Goal: Task Accomplishment & Management: Manage account settings

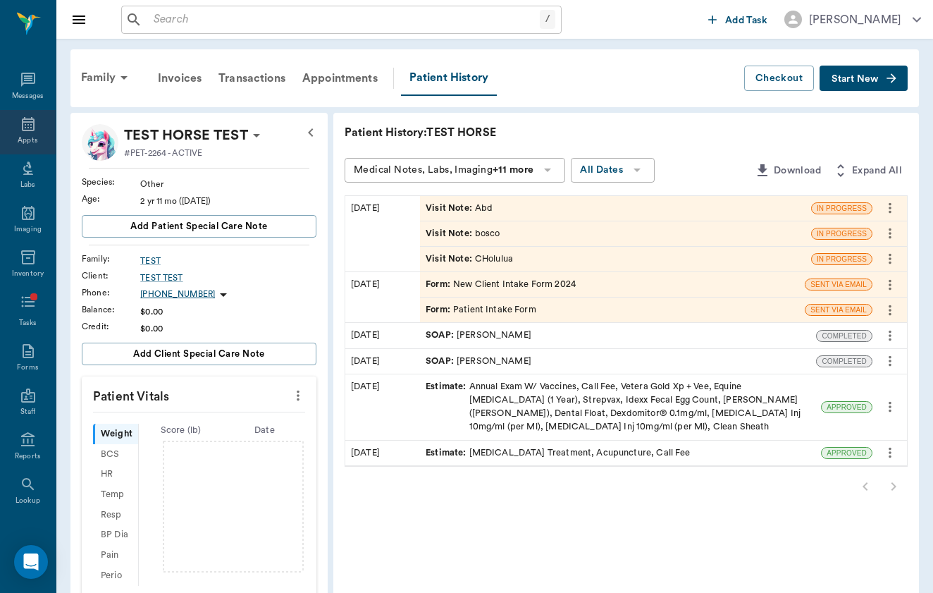
click at [24, 132] on icon at bounding box center [28, 124] width 17 height 17
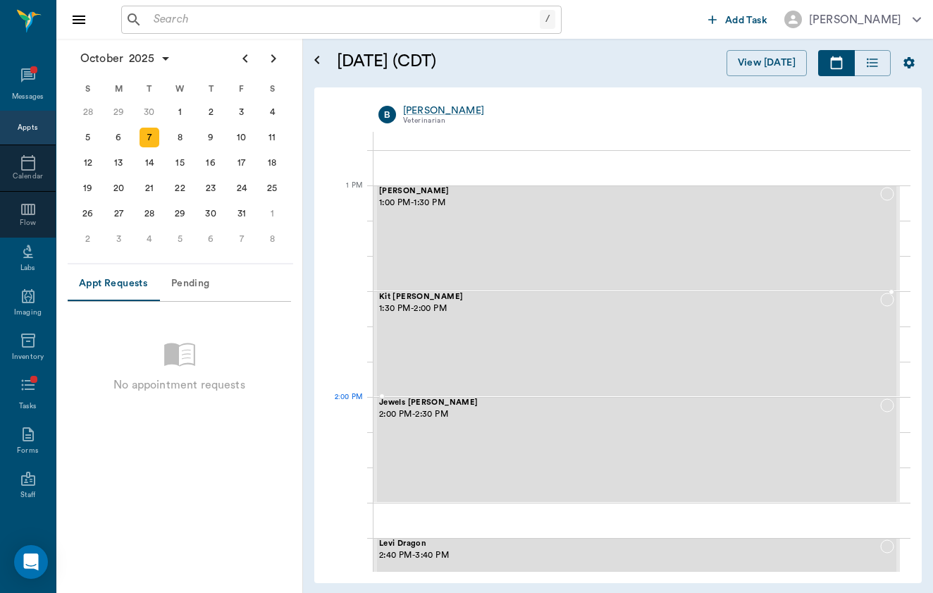
scroll to position [1030, 0]
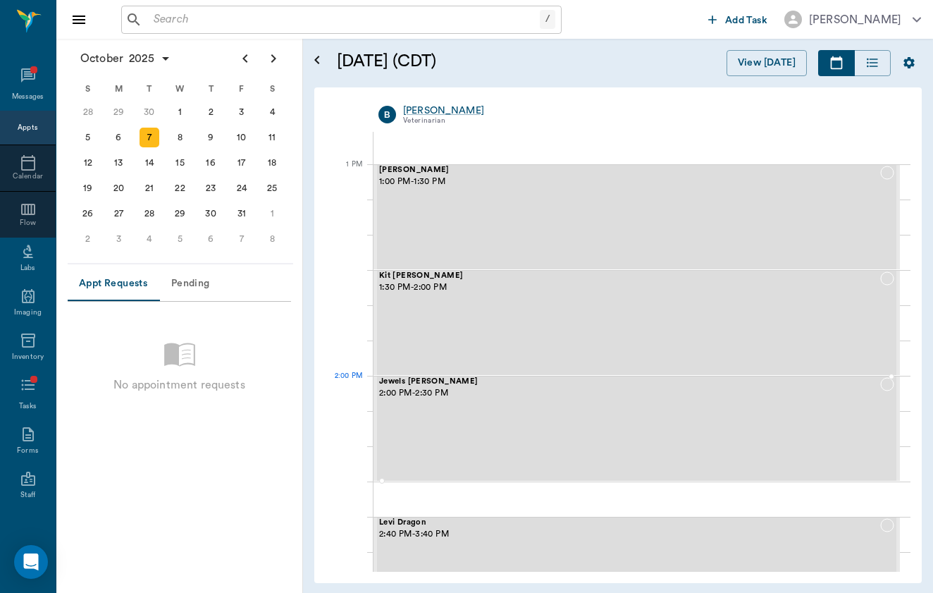
click at [535, 465] on div "Jewels TALLEY 2:00 PM - 2:30 PM" at bounding box center [629, 428] width 501 height 103
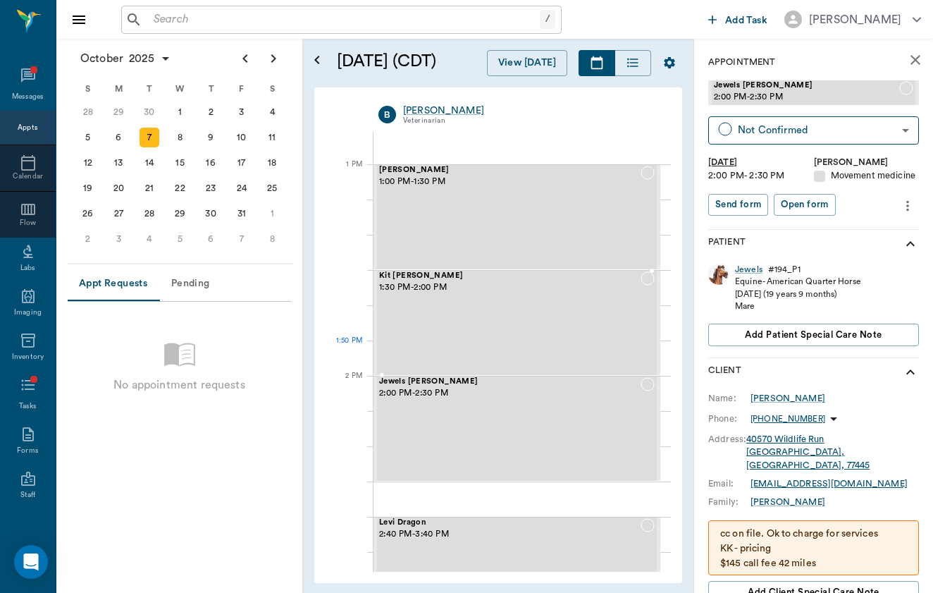
click at [616, 333] on div "Kit TALLEY 1:30 PM - 2:00 PM" at bounding box center [509, 322] width 261 height 103
click at [903, 201] on icon "more" at bounding box center [908, 205] width 16 height 17
click at [891, 228] on span "Edit appointment" at bounding box center [848, 228] width 118 height 15
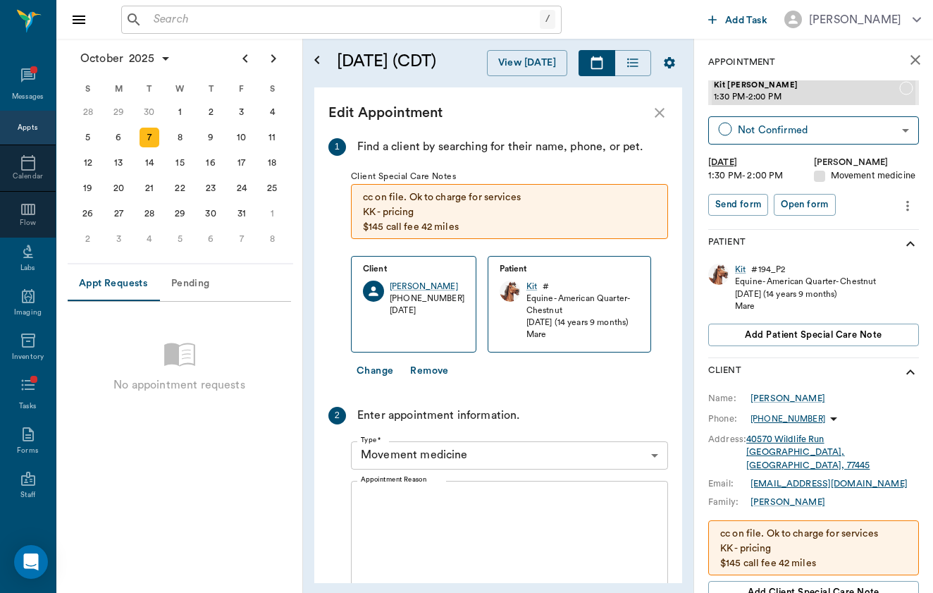
click at [369, 373] on button "Change" at bounding box center [375, 371] width 48 height 26
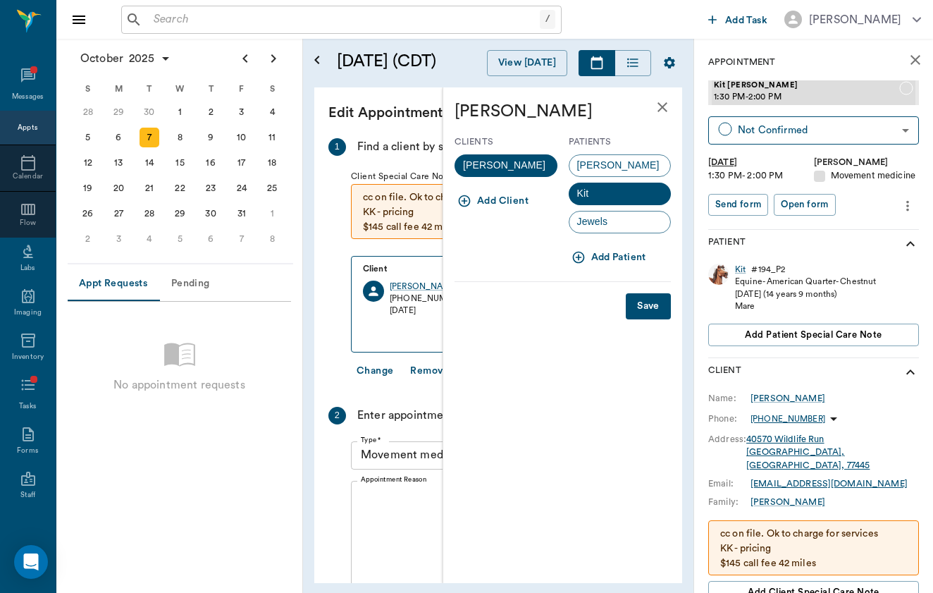
click at [605, 252] on button "Add Patient" at bounding box center [610, 258] width 83 height 26
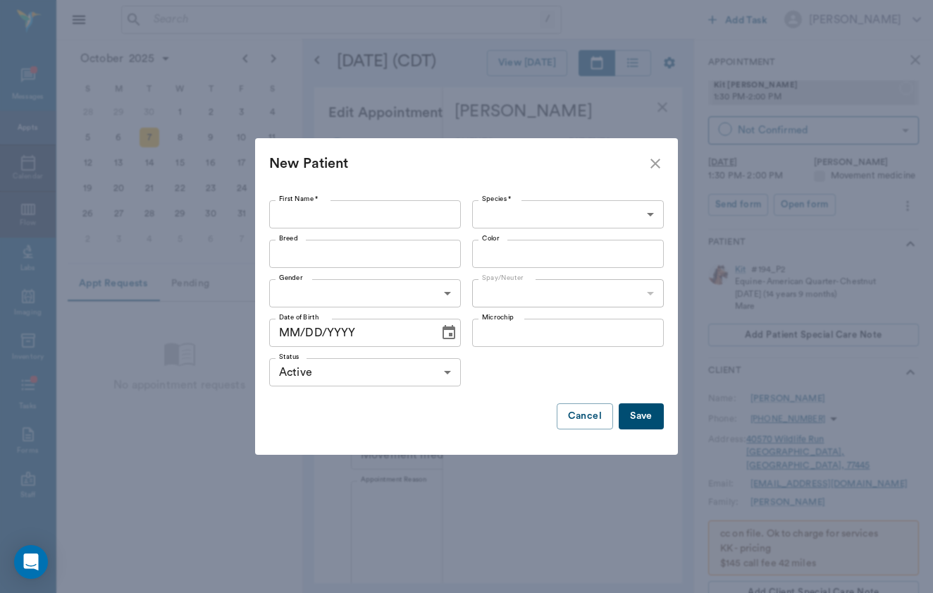
click at [421, 221] on input "First Name *" at bounding box center [365, 214] width 192 height 28
type input "Greyce"
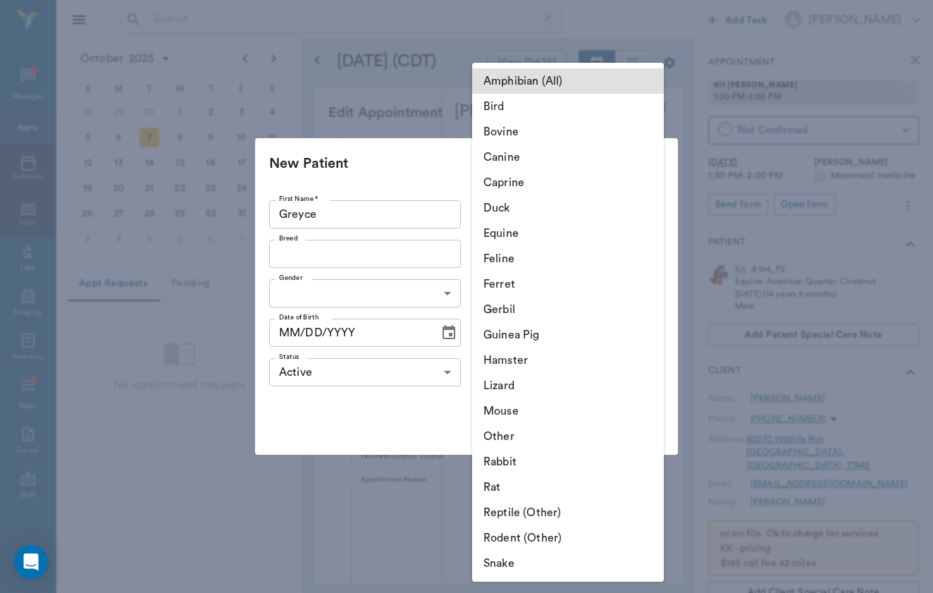
click at [593, 223] on body "/ ​ Add Task Brittany Newsham Nectar Messages Appts Calendar Flow Labs Imaging …" at bounding box center [466, 296] width 933 height 593
click at [593, 234] on li "Equine" at bounding box center [568, 233] width 192 height 25
type input "Equine"
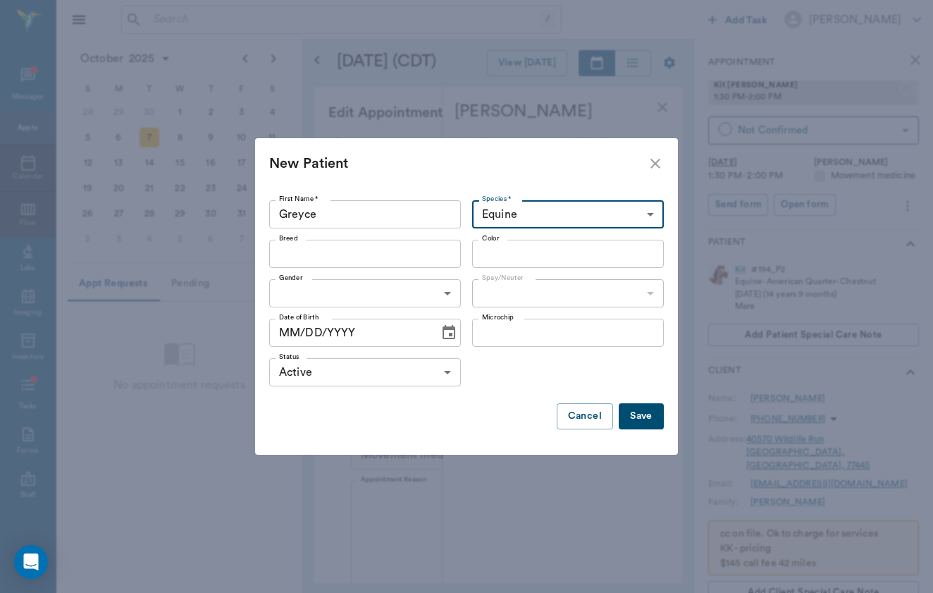
click at [389, 245] on input "Breed" at bounding box center [353, 254] width 160 height 20
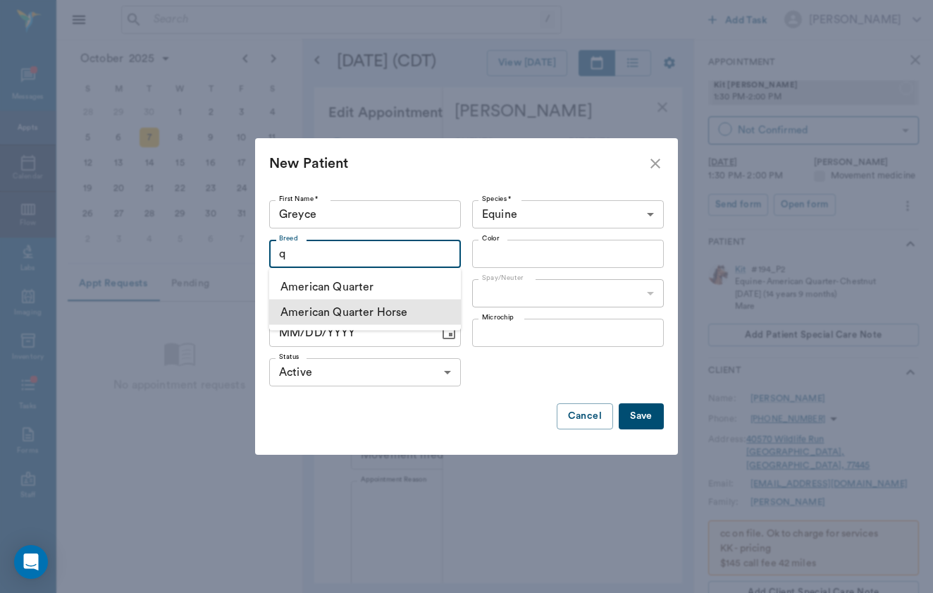
click at [430, 314] on li "American Quarter Horse" at bounding box center [365, 311] width 192 height 25
type input "q"
type input "American Quarter Horse"
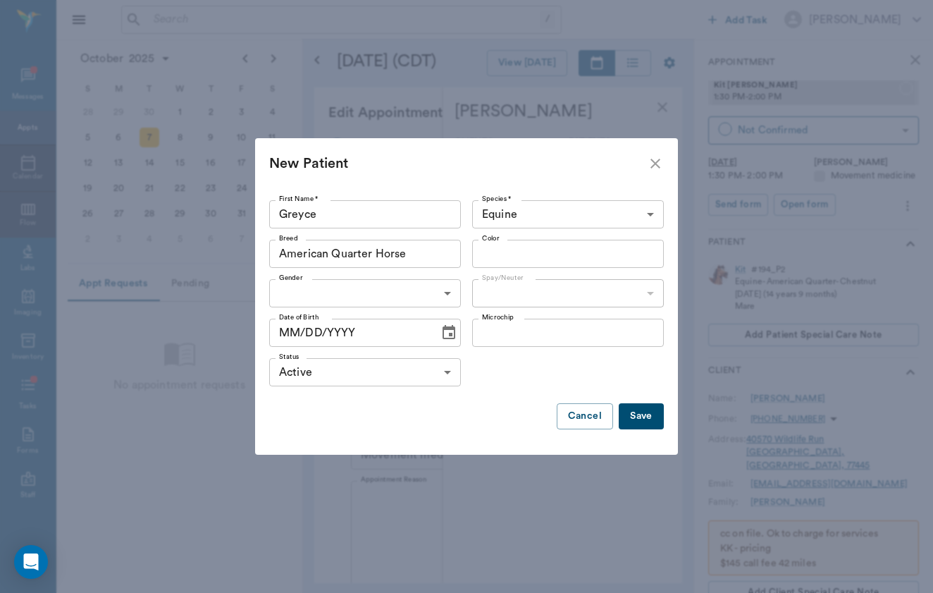
click at [524, 257] on input "Color" at bounding box center [556, 254] width 160 height 20
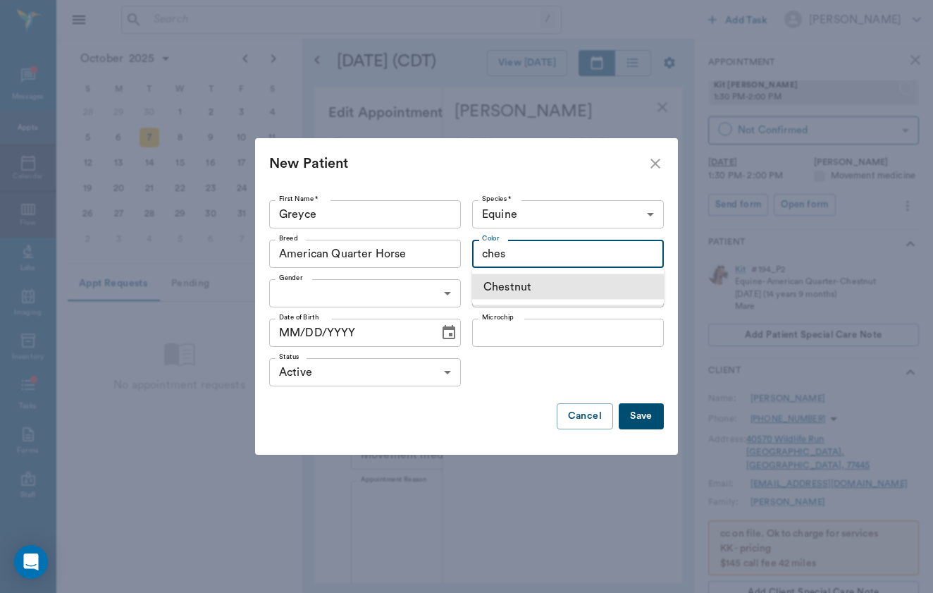
click at [560, 278] on li "Chestnut" at bounding box center [568, 286] width 192 height 25
type input "ches"
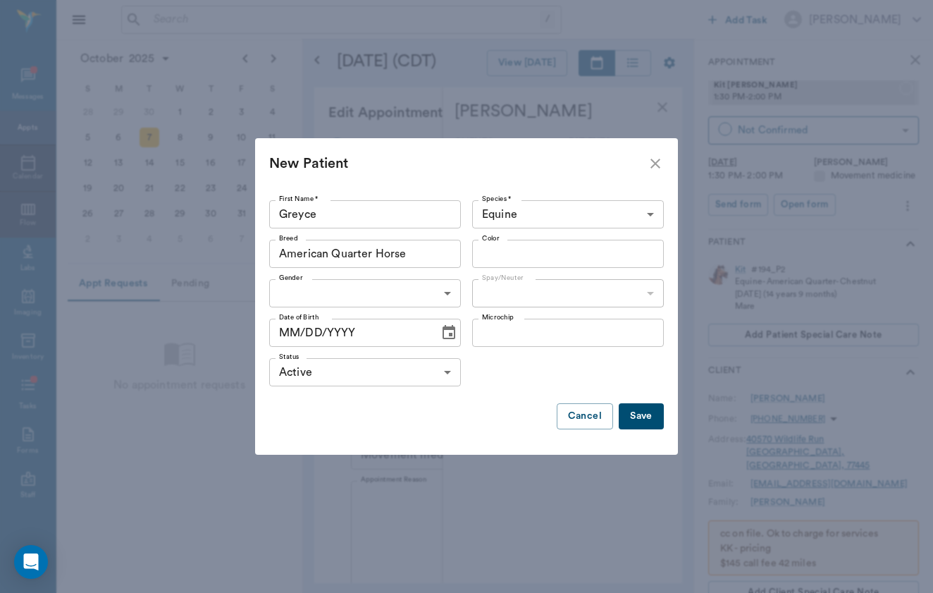
type input "Chestnut"
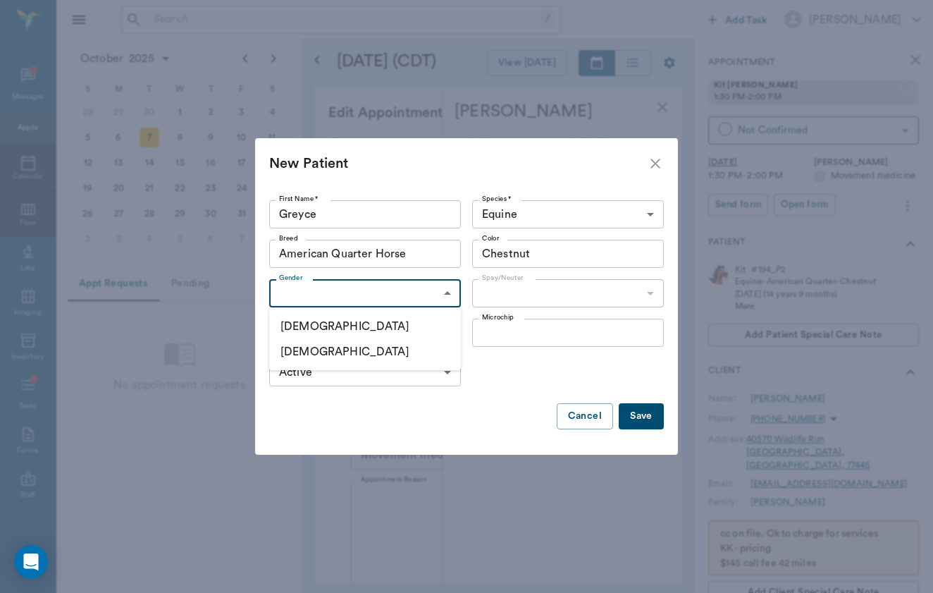
click at [397, 299] on body "/ ​ Add Task Brittany Newsham Nectar Messages Appts Calendar Flow Labs Imaging …" at bounding box center [466, 296] width 933 height 593
click at [392, 347] on li "Female" at bounding box center [365, 351] width 192 height 25
type input "FEMALE"
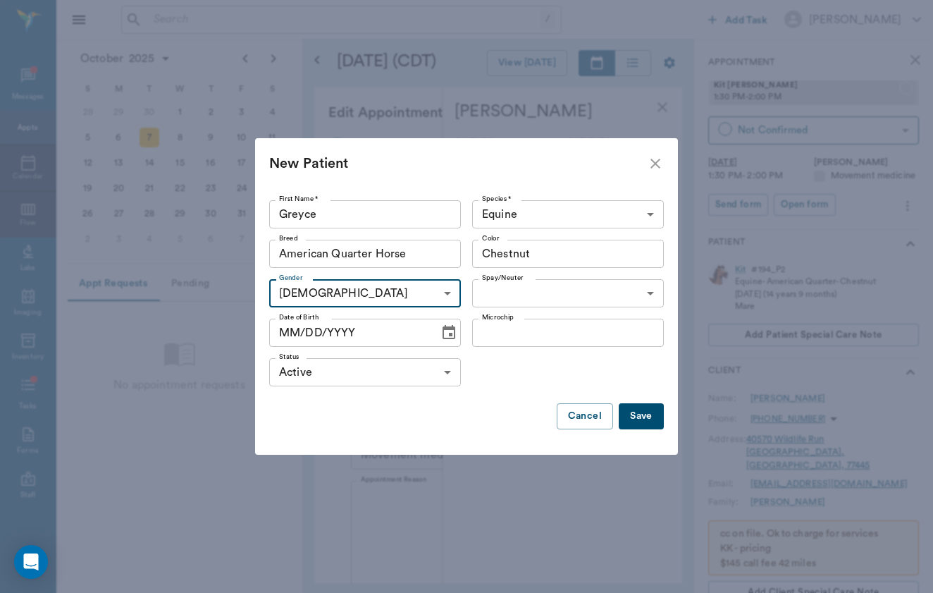
click at [543, 314] on div "Microchip Microchip" at bounding box center [565, 332] width 197 height 39
click at [548, 295] on body "/ ​ Add Task Brittany Newsham Nectar Messages Appts Calendar Flow Labs Imaging …" at bounding box center [466, 296] width 933 height 593
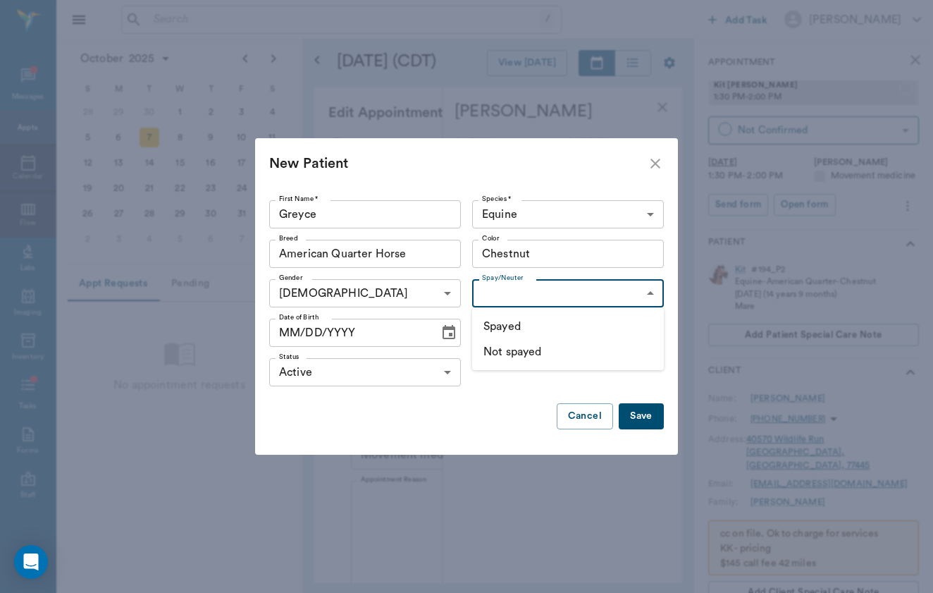
click at [537, 349] on li "Not spayed" at bounding box center [568, 351] width 192 height 25
type input "false"
click at [278, 331] on input "MM/DD/YYYY" at bounding box center [349, 333] width 160 height 28
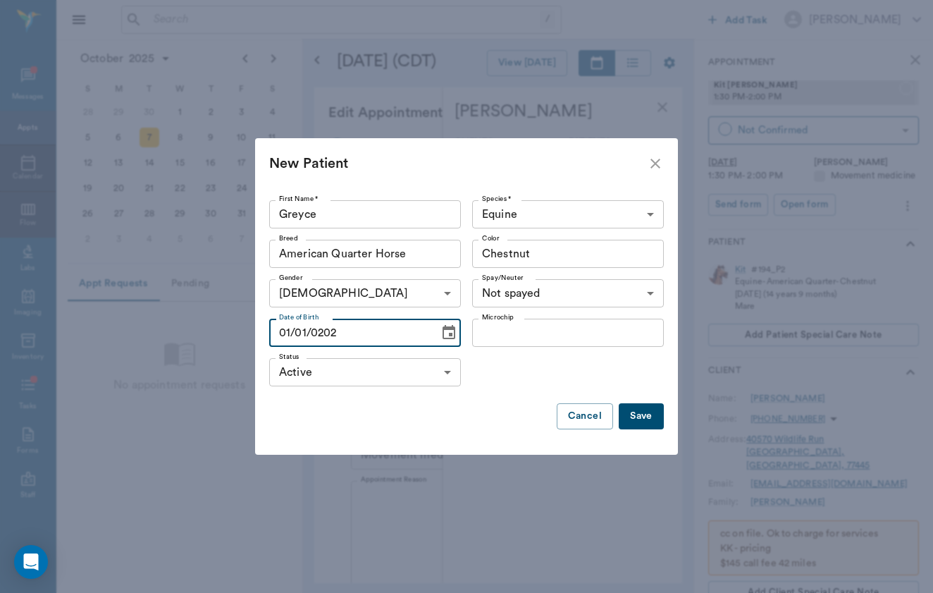
type input "01/01/2021"
click at [639, 413] on button "Save" at bounding box center [641, 416] width 45 height 26
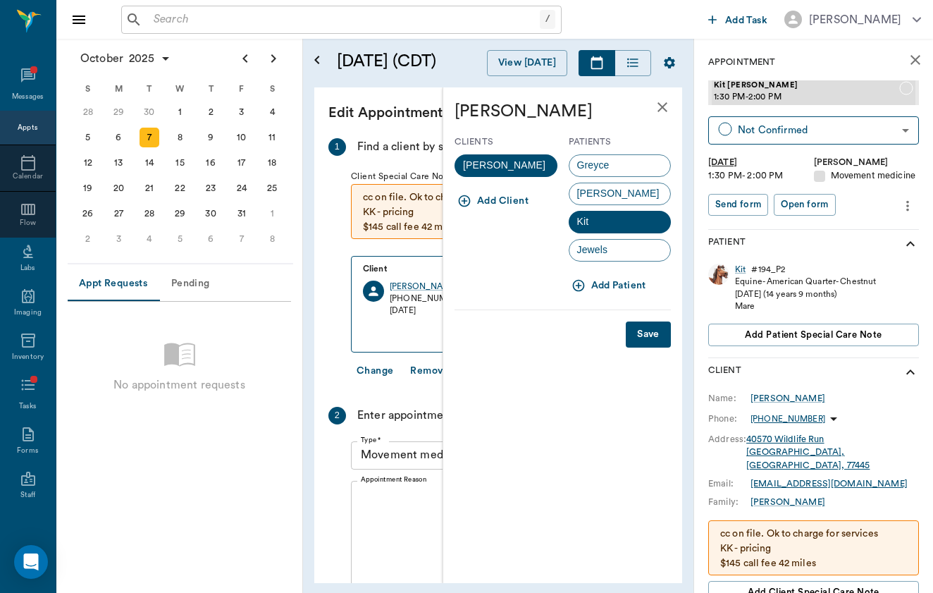
click at [662, 108] on icon "close" at bounding box center [662, 107] width 17 height 17
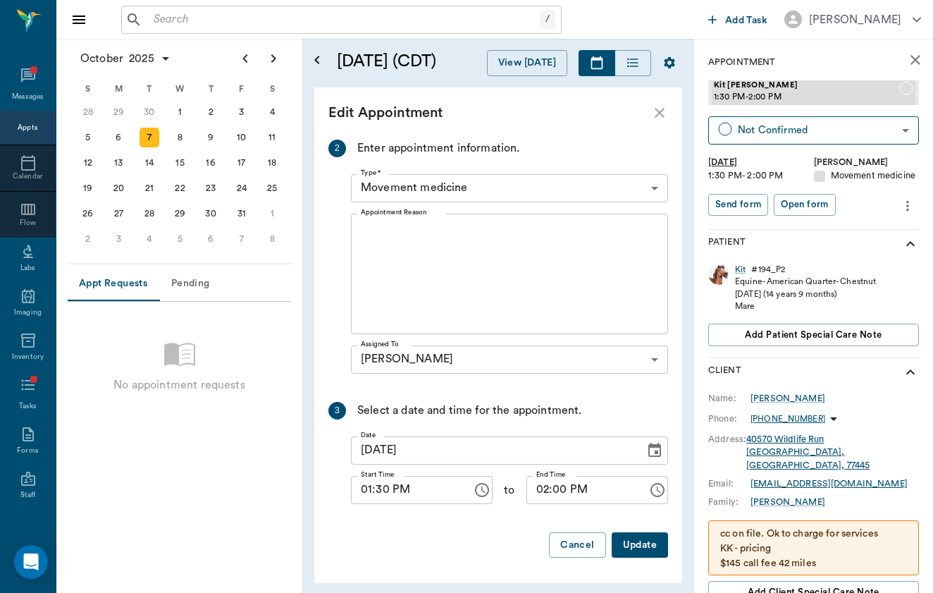
scroll to position [266, 0]
click at [645, 545] on button "Update" at bounding box center [640, 546] width 56 height 26
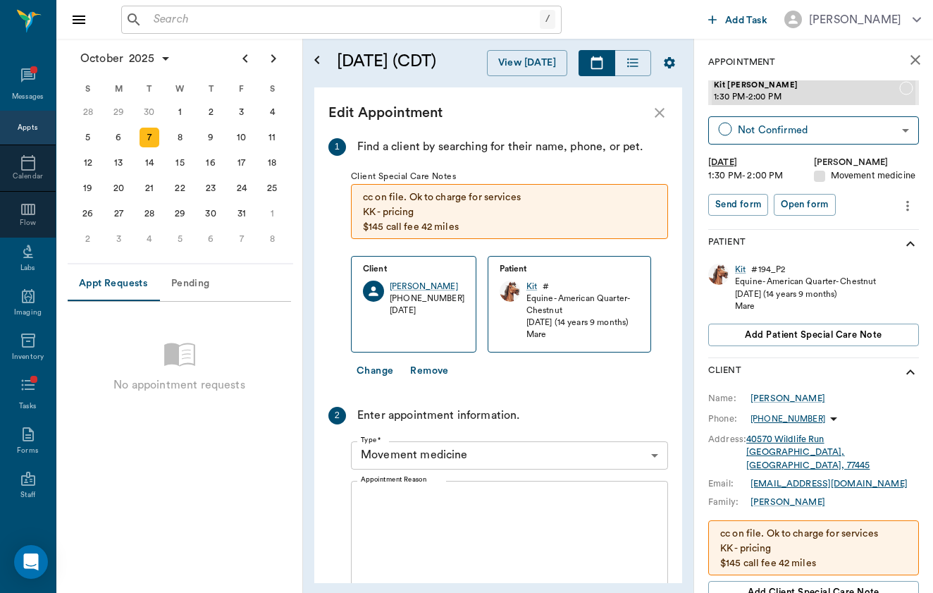
scroll to position [0, 0]
click at [386, 371] on button "Change" at bounding box center [375, 371] width 48 height 26
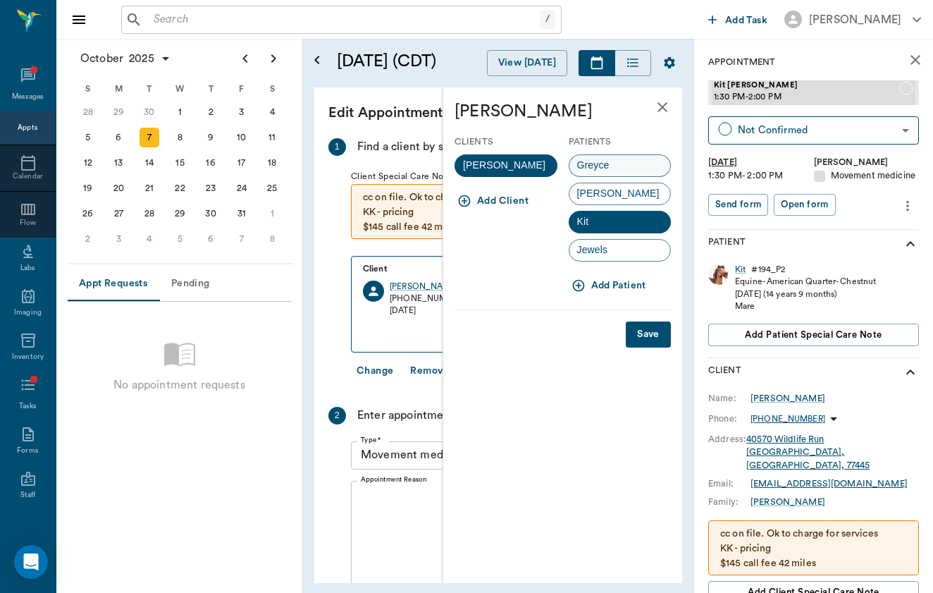
click at [636, 165] on div "Greyce" at bounding box center [620, 165] width 103 height 23
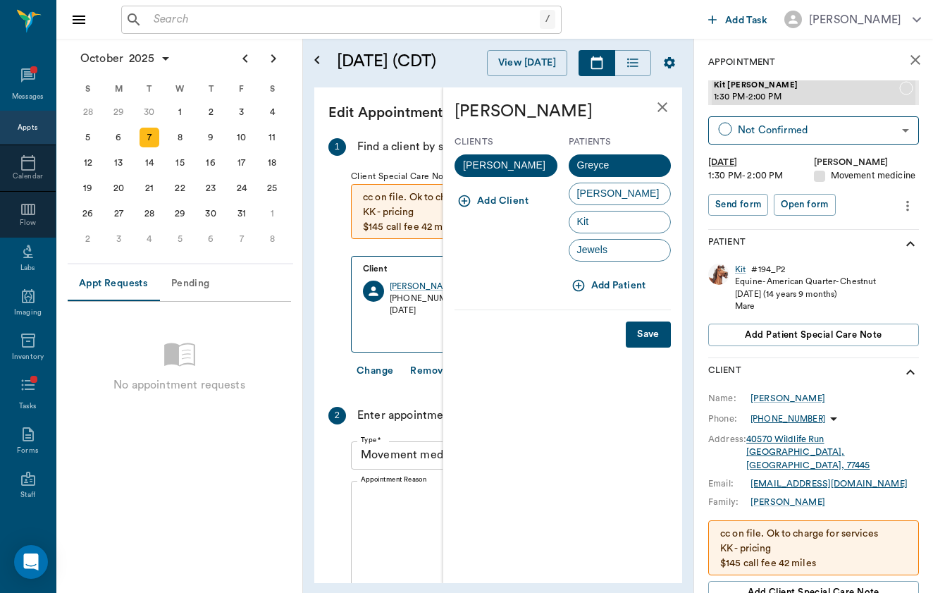
click at [653, 337] on button "Save" at bounding box center [648, 334] width 45 height 26
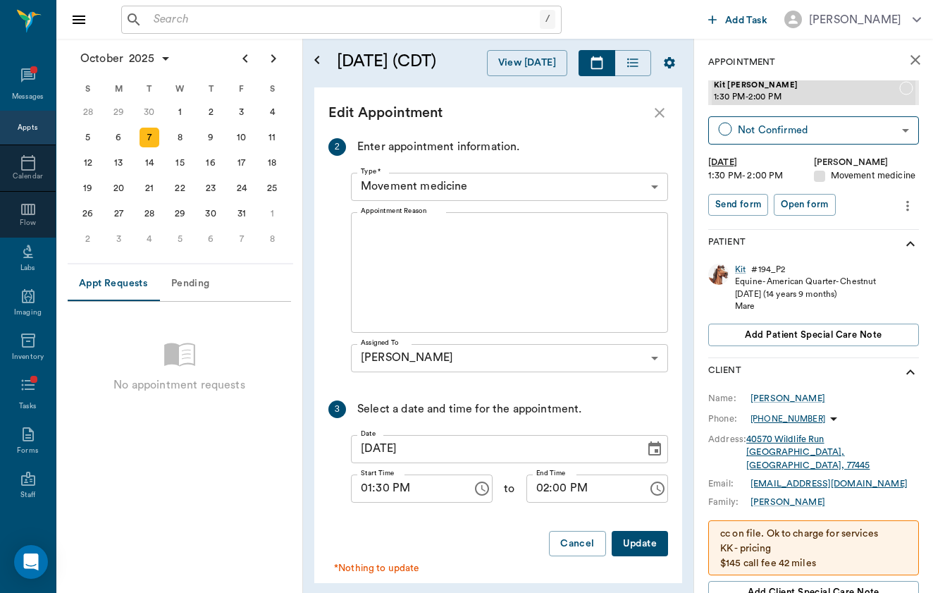
scroll to position [256, 0]
click at [643, 531] on button "Update" at bounding box center [640, 544] width 56 height 26
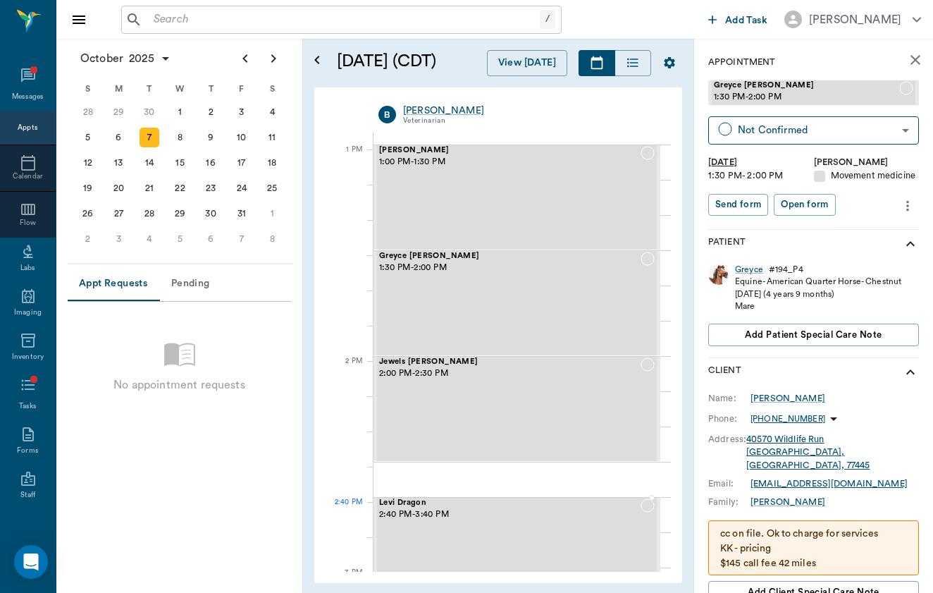
scroll to position [1045, 0]
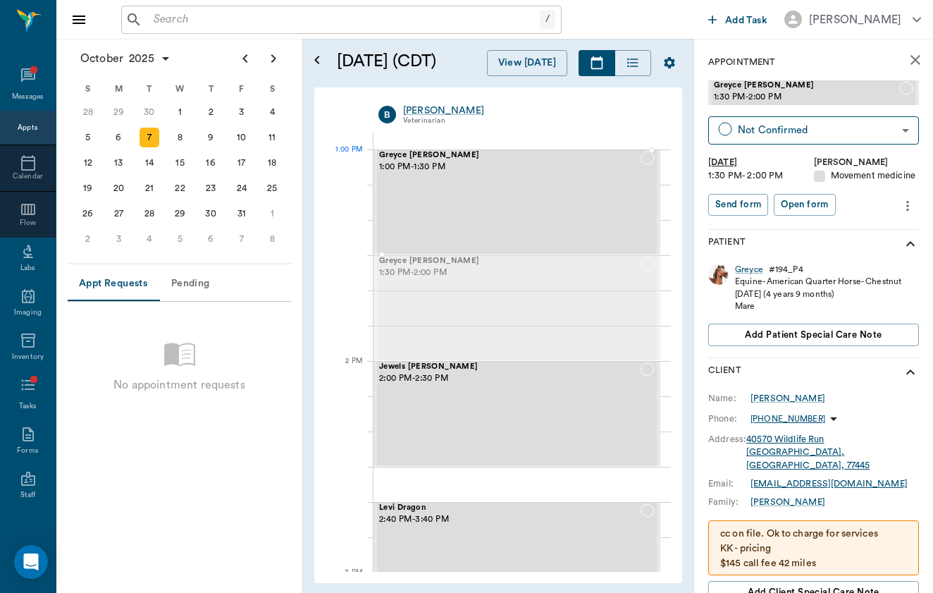
drag, startPoint x: 574, startPoint y: 327, endPoint x: 575, endPoint y: 211, distance: 115.6
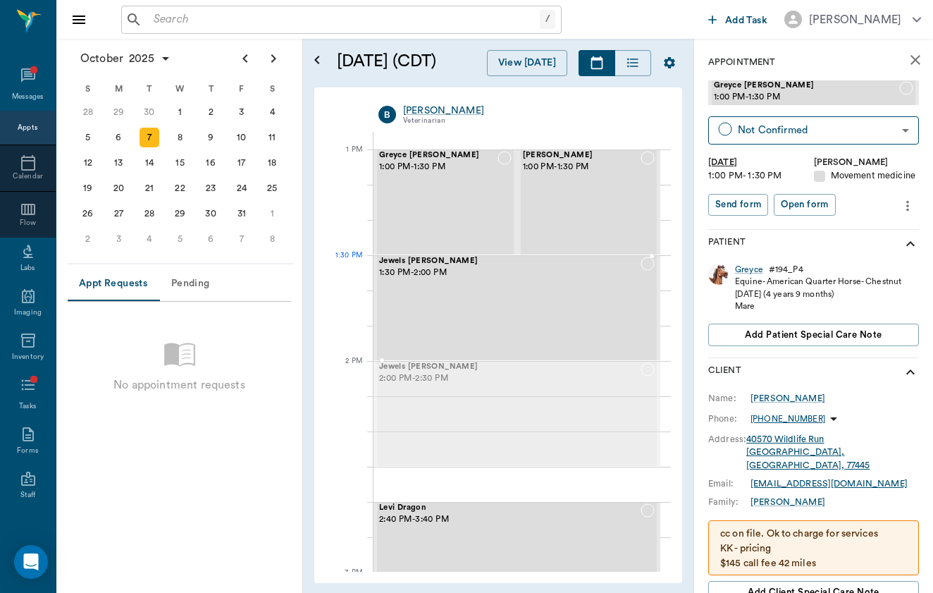
drag, startPoint x: 572, startPoint y: 406, endPoint x: 574, endPoint y: 290, distance: 116.3
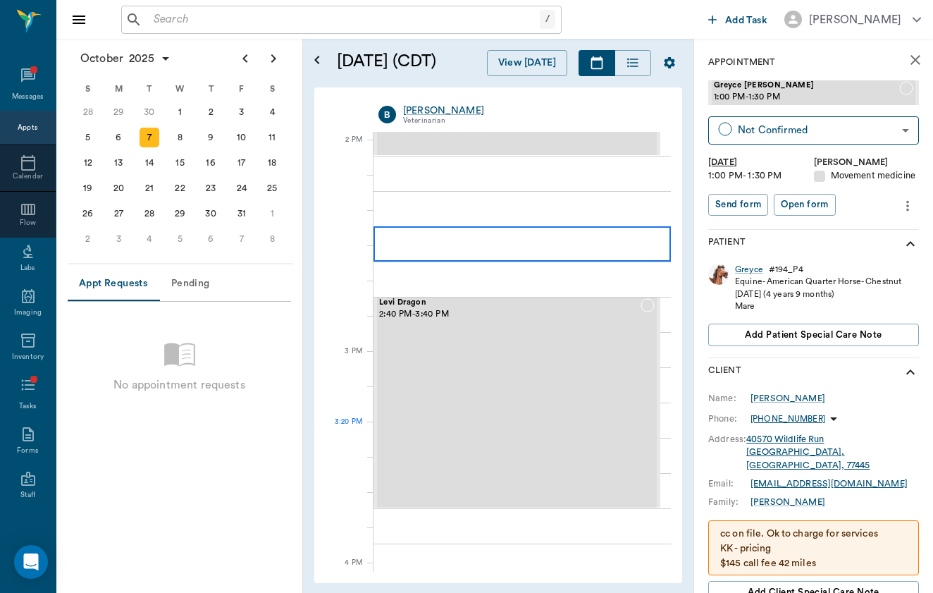
scroll to position [1268, 0]
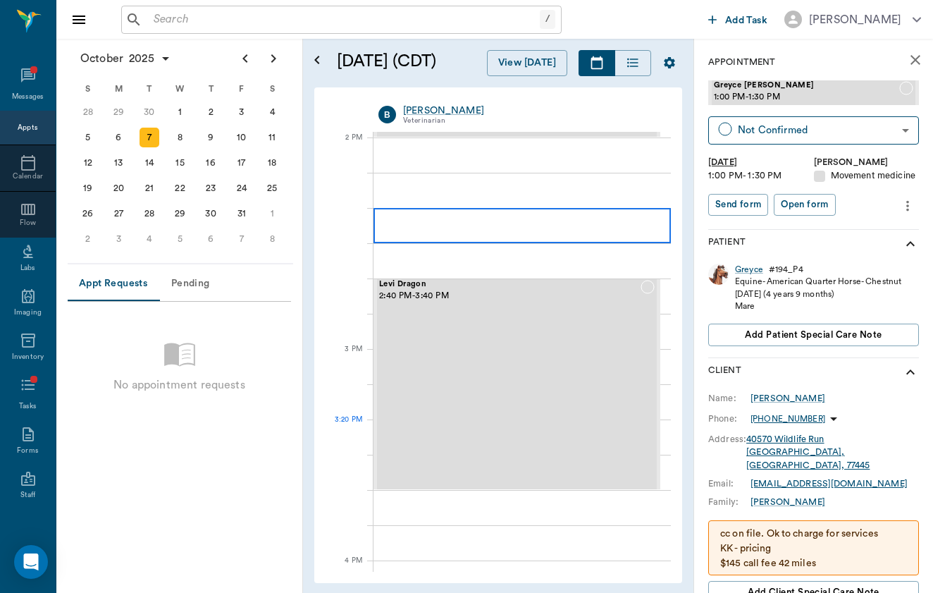
click at [568, 449] on div "Levi Dragon 2:40 PM - 3:40 PM" at bounding box center [509, 384] width 261 height 209
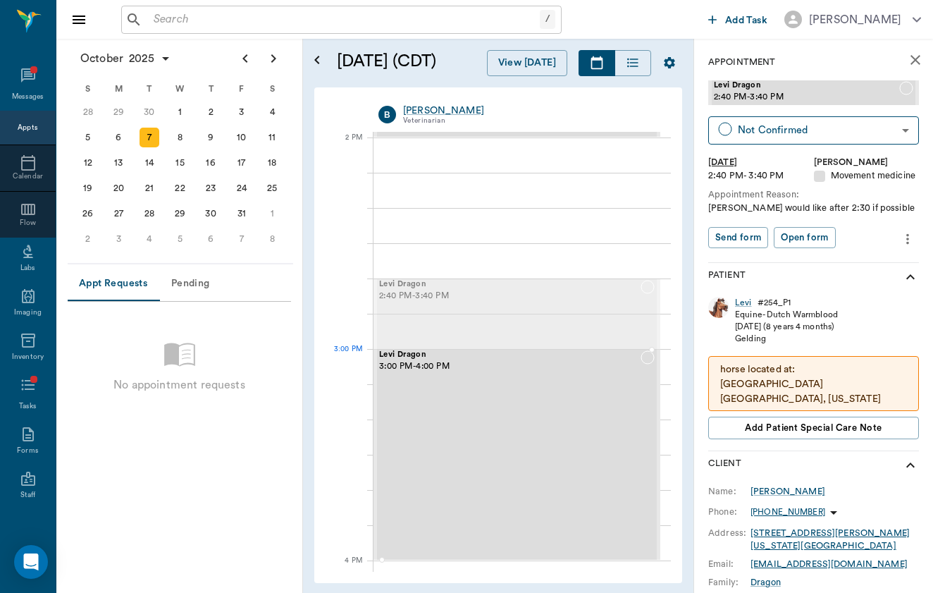
drag, startPoint x: 588, startPoint y: 402, endPoint x: 585, endPoint y: 478, distance: 76.2
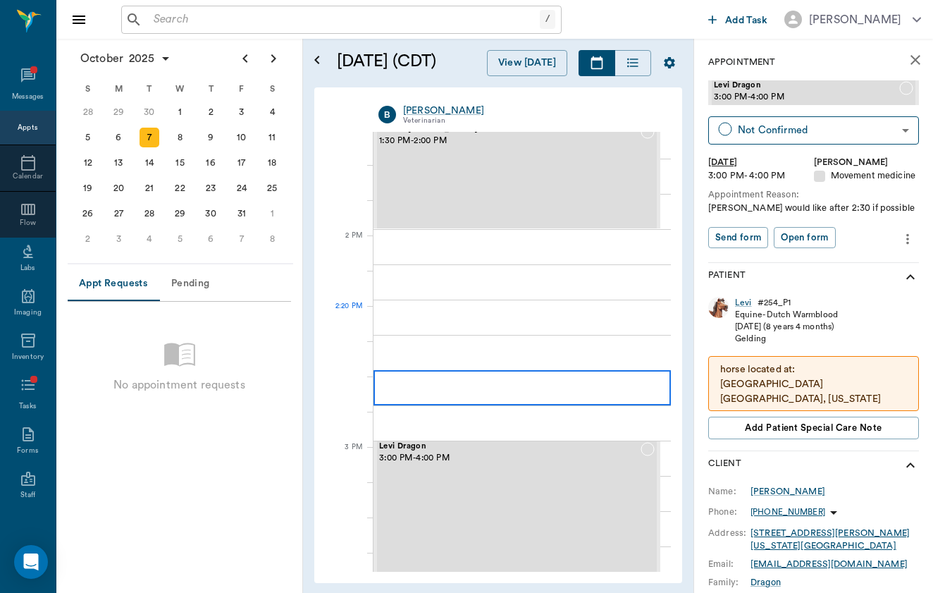
scroll to position [1171, 0]
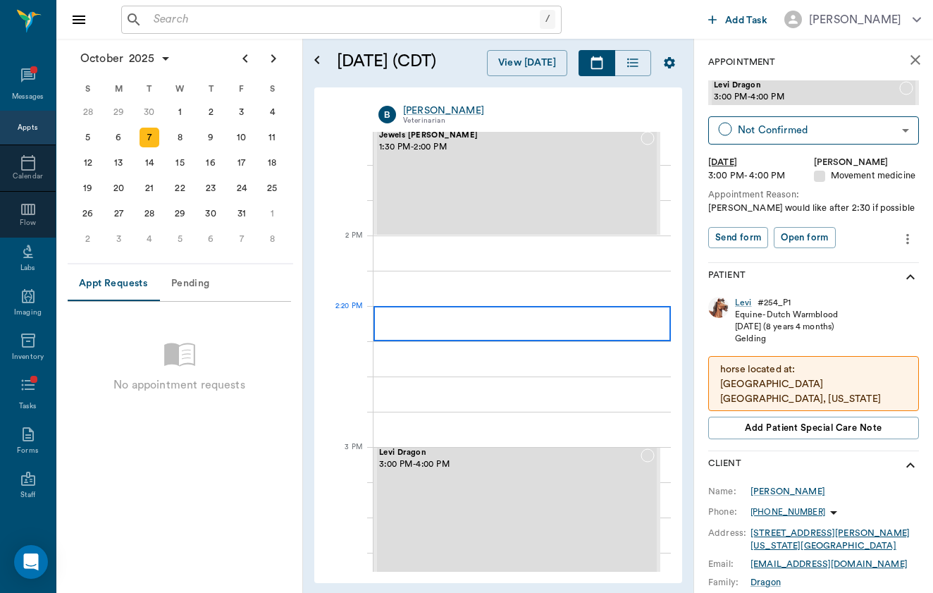
click at [600, 323] on div at bounding box center [521, 323] width 297 height 35
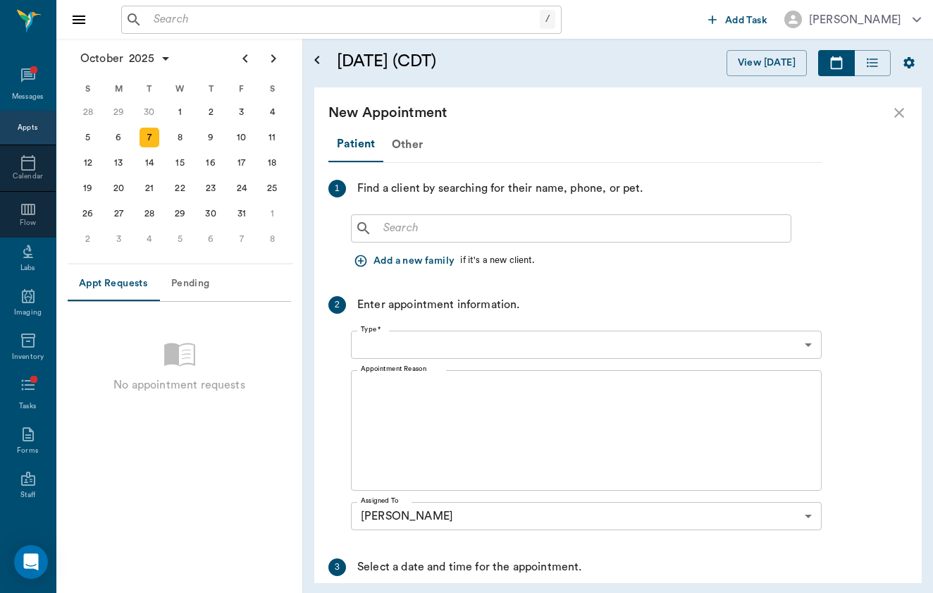
type input "10/07/2025"
type input "02:20 PM"
type input "03:05 PM"
click at [402, 233] on input "text" at bounding box center [581, 228] width 407 height 20
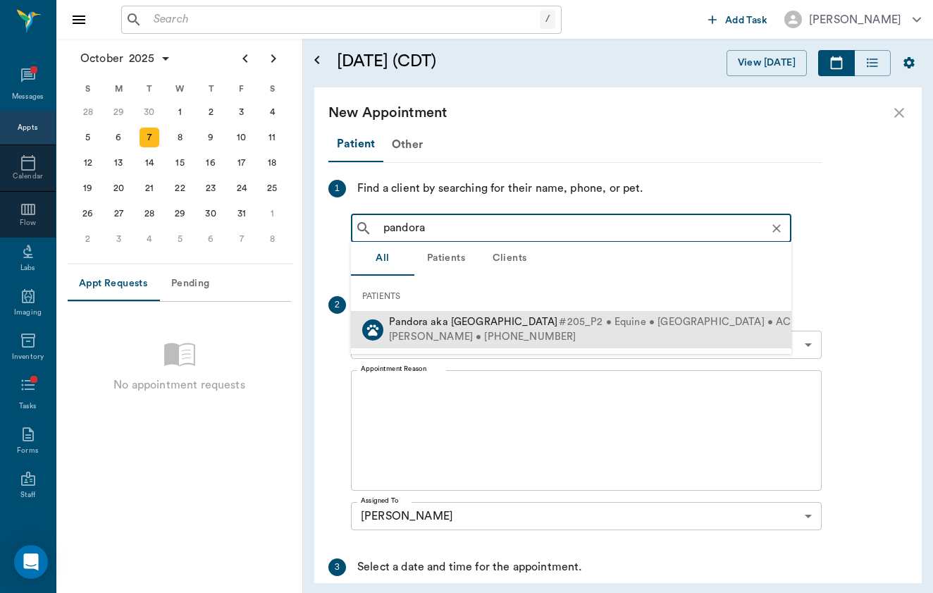
click at [465, 331] on div "Susan Lane • (713) 503-8315" at bounding box center [601, 337] width 424 height 15
type input "pandora"
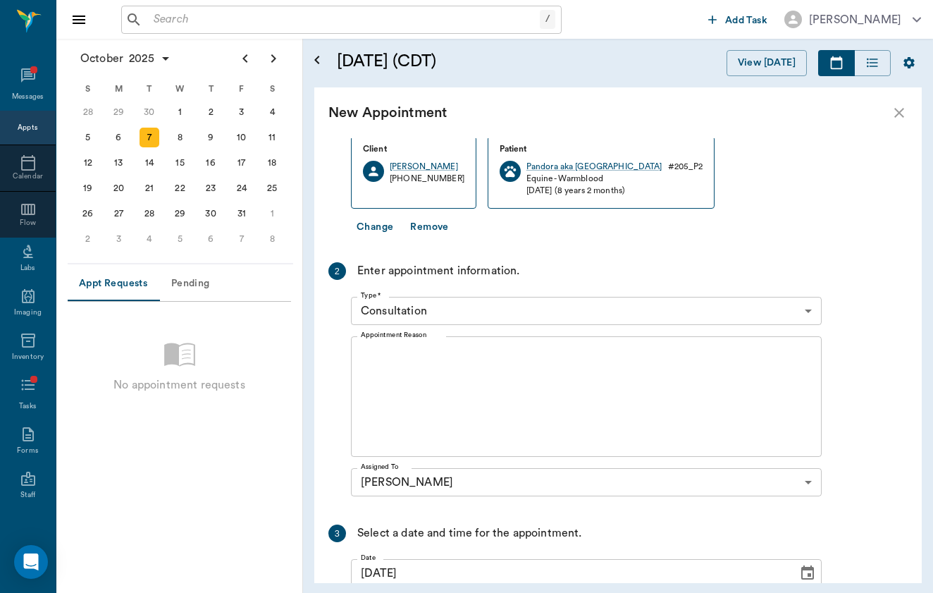
scroll to position [213, 0]
click at [435, 304] on body "/ ​ Add Task Brittany Newsham Nectar Messages Appts Calendar Flow Labs Imaging …" at bounding box center [466, 296] width 933 height 593
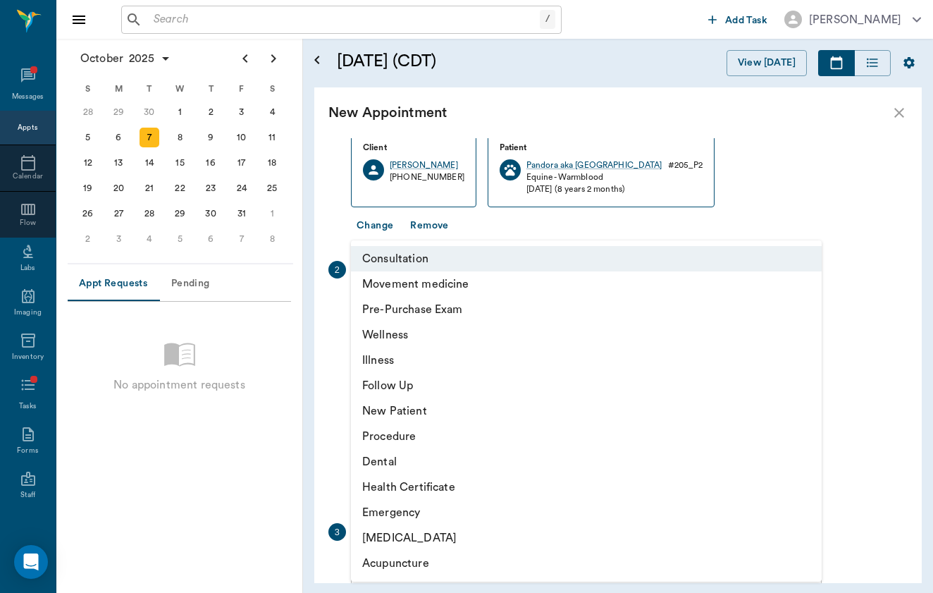
click at [449, 286] on li "Movement medicine" at bounding box center [586, 283] width 471 height 25
type input "6656c4aef87a612ea34fb244"
type input "03:20 PM"
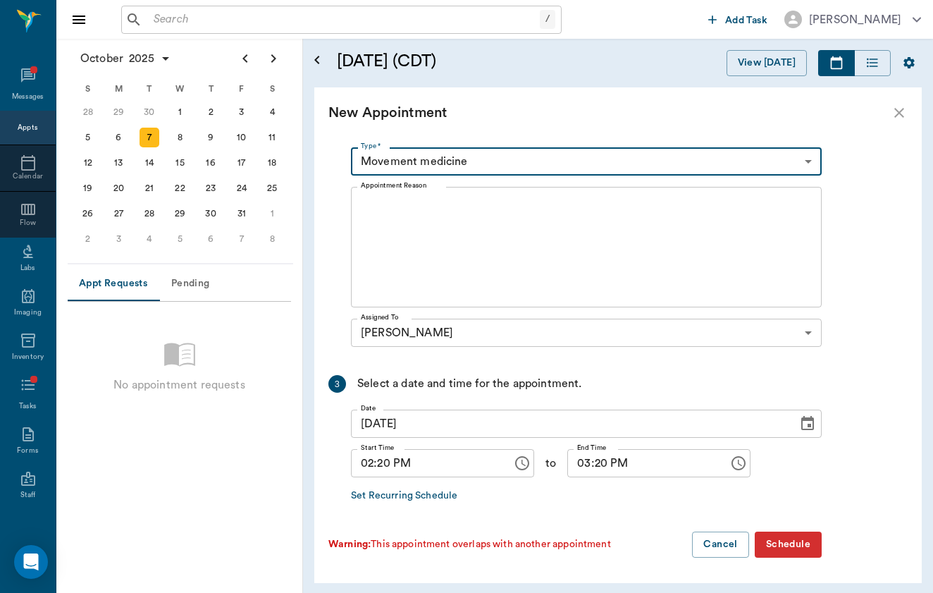
scroll to position [360, 0]
click at [793, 562] on div at bounding box center [574, 563] width 493 height 11
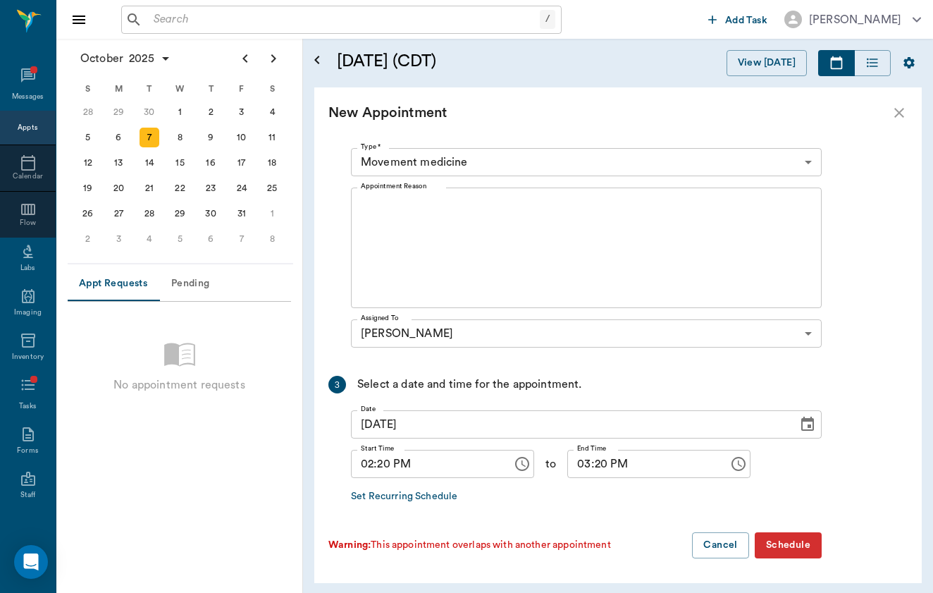
click at [802, 548] on button "Schedule" at bounding box center [788, 545] width 67 height 26
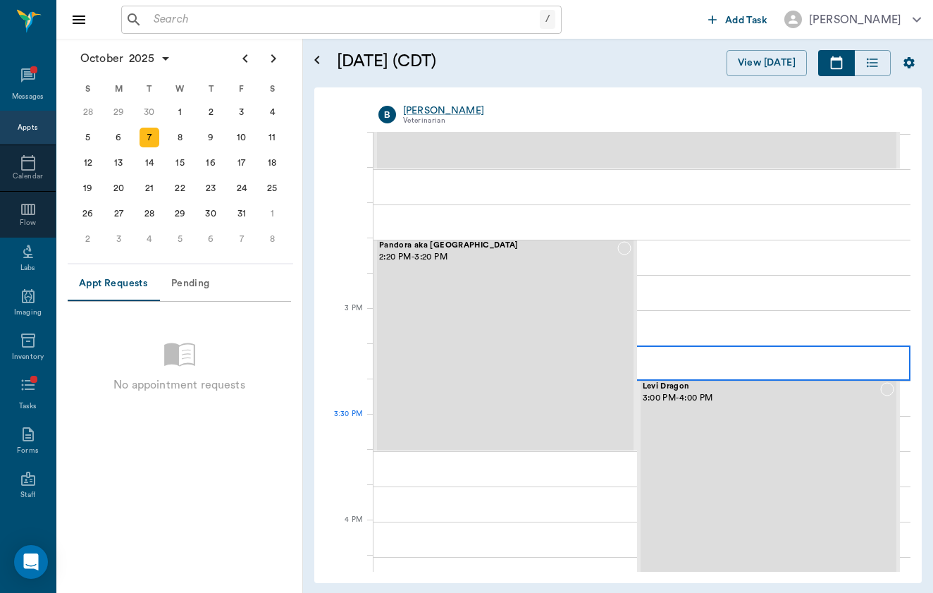
scroll to position [1233, 0]
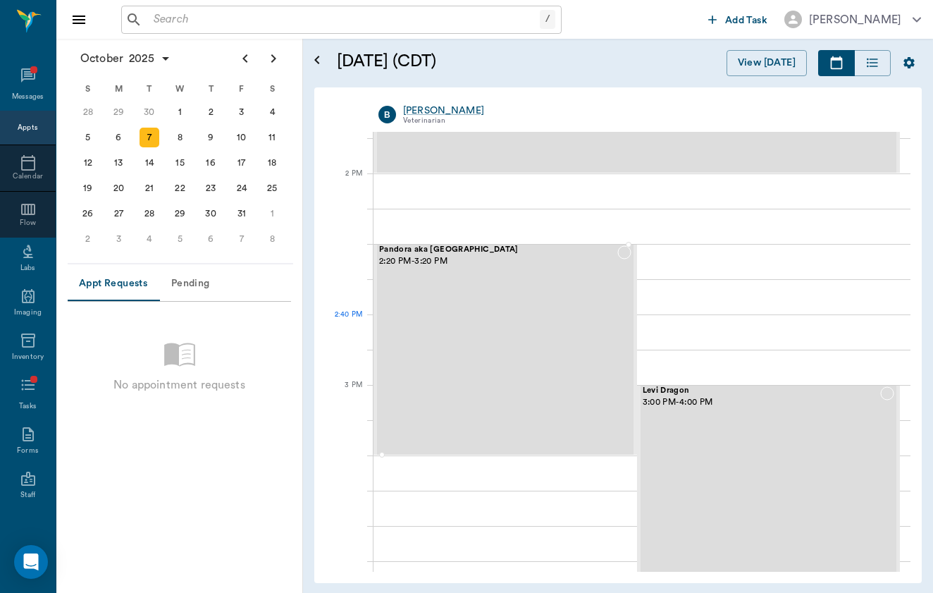
click at [517, 342] on div "Pandora aka Sierra Delta Lane 2:20 PM - 3:20 PM" at bounding box center [498, 349] width 238 height 209
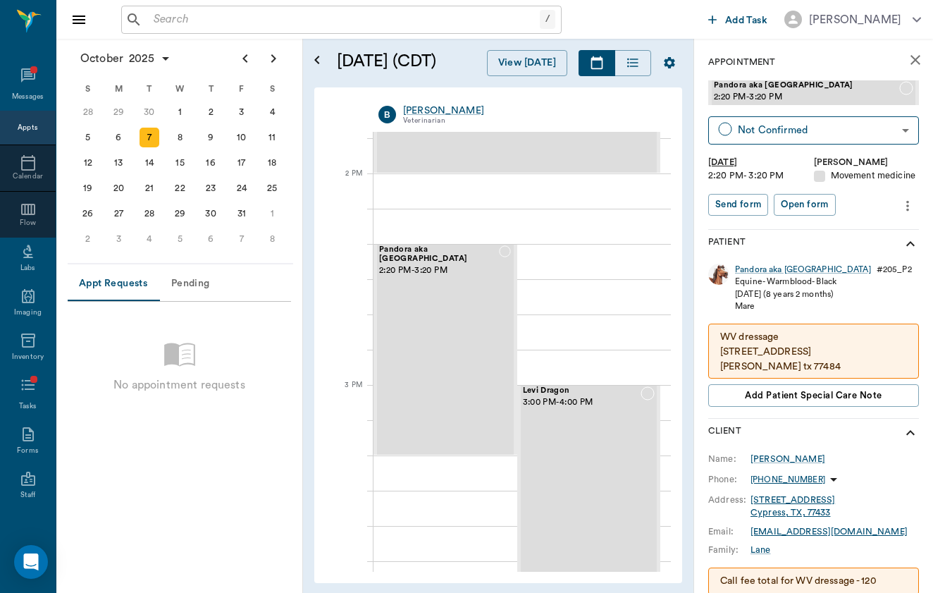
click at [906, 206] on icon "more" at bounding box center [908, 205] width 16 height 17
click at [898, 226] on span "Edit appointment" at bounding box center [848, 228] width 118 height 15
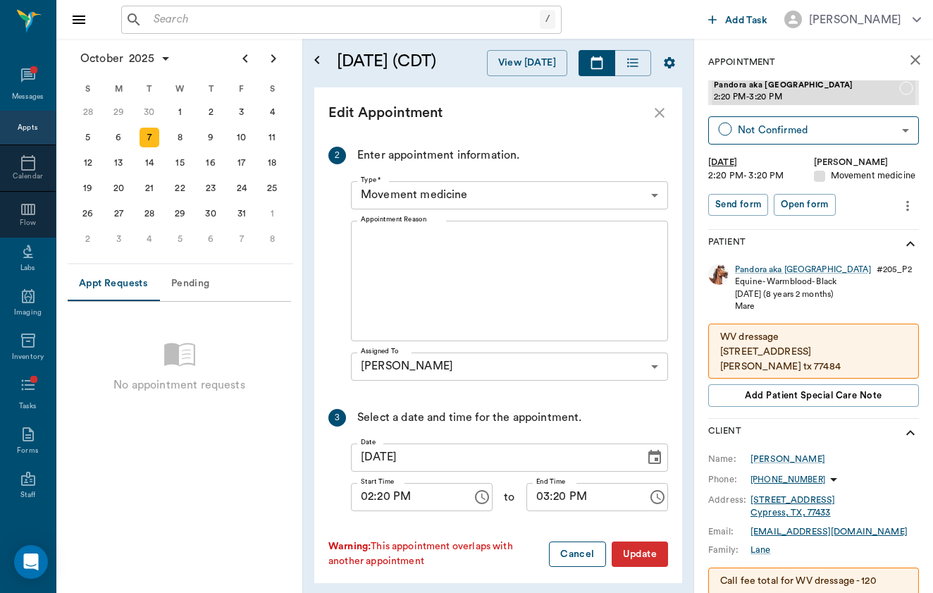
scroll to position [309, 0]
click at [559, 486] on input "03:20 PM" at bounding box center [581, 498] width 111 height 28
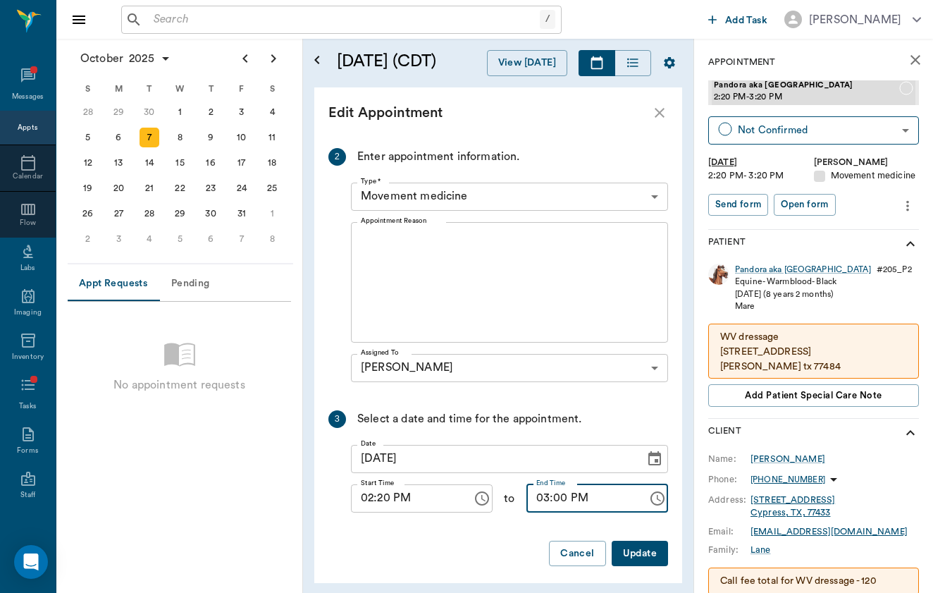
type input "03:00 PM"
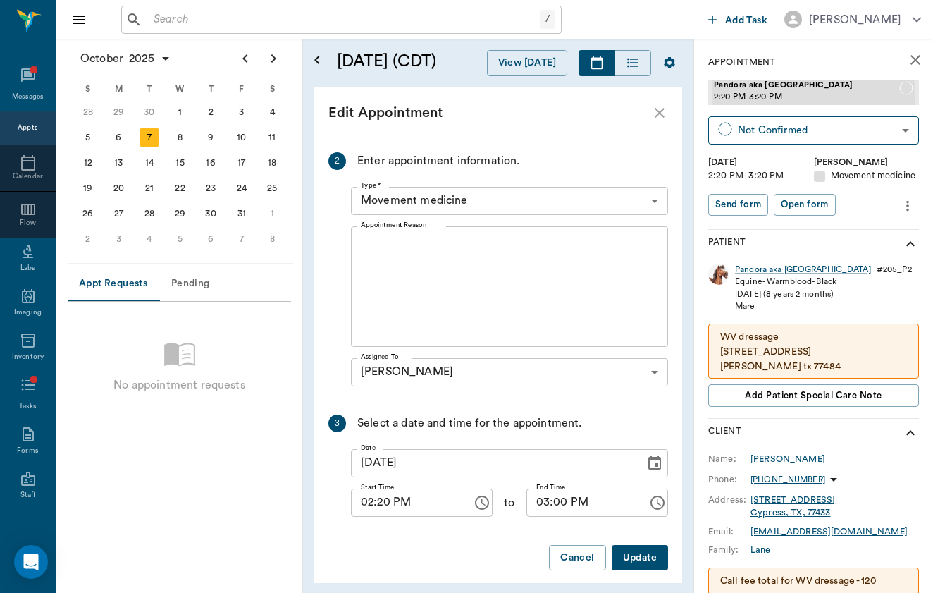
click at [654, 555] on button "Update" at bounding box center [640, 558] width 56 height 26
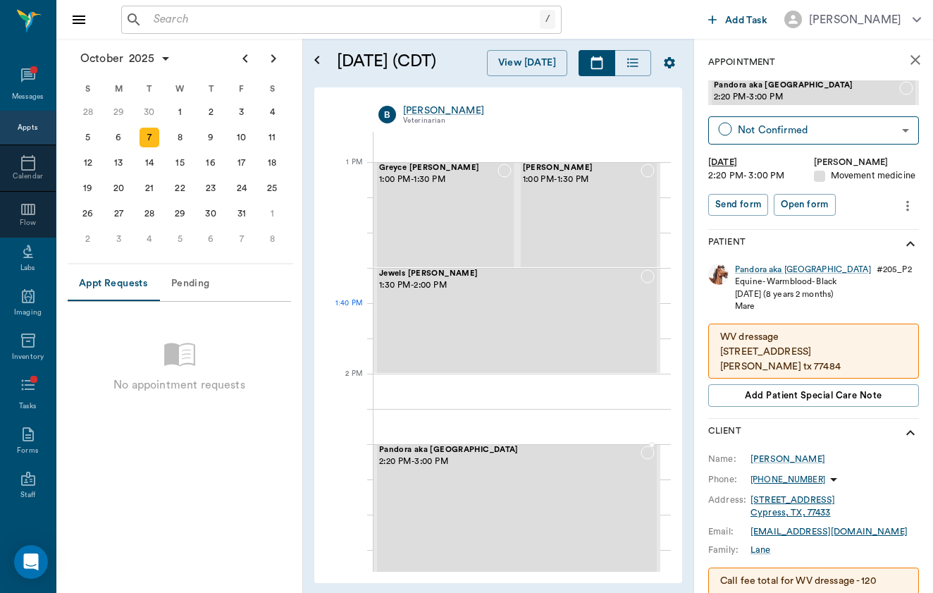
scroll to position [1014, 0]
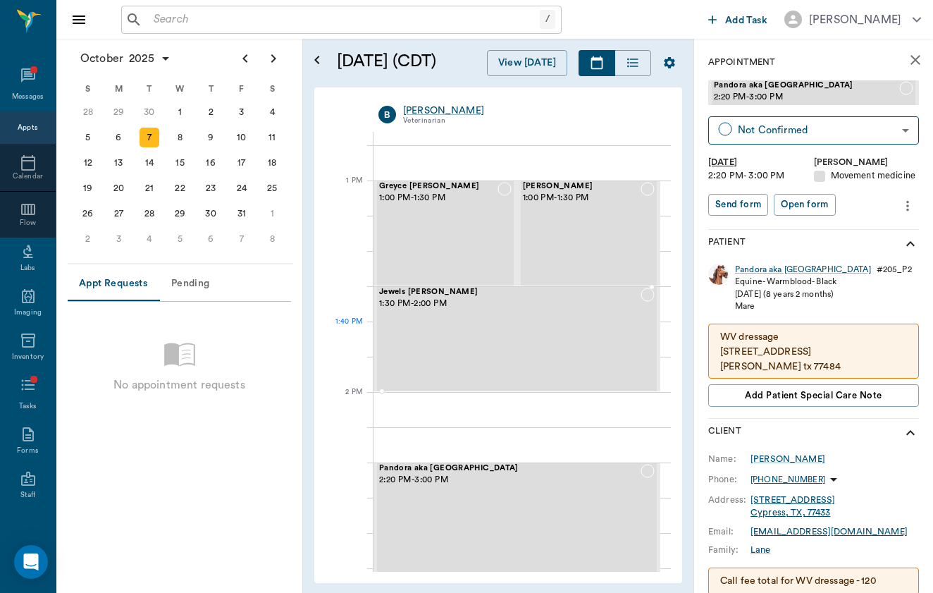
click at [622, 333] on div "Jewels TALLEY 1:30 PM - 2:00 PM" at bounding box center [509, 339] width 261 height 103
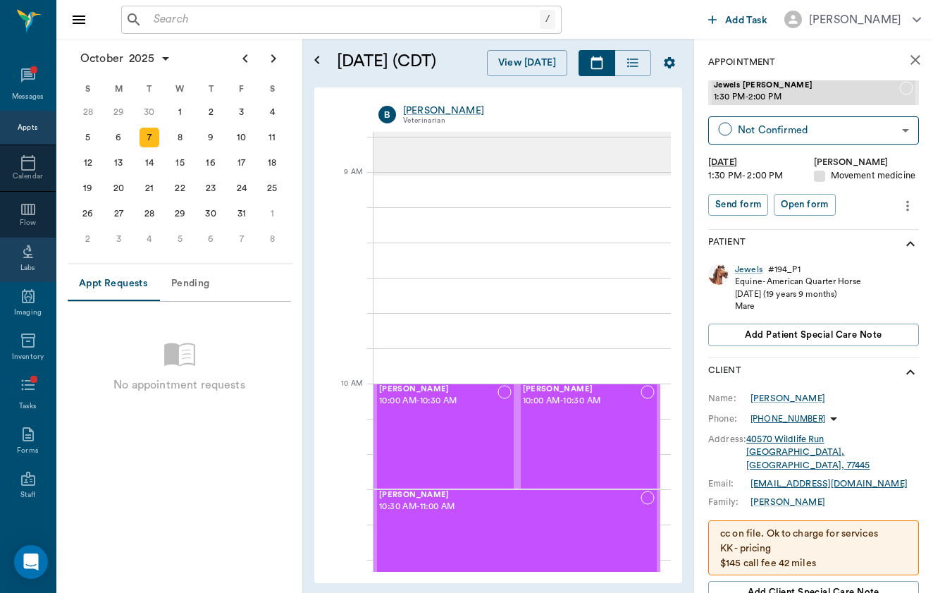
scroll to position [211, 0]
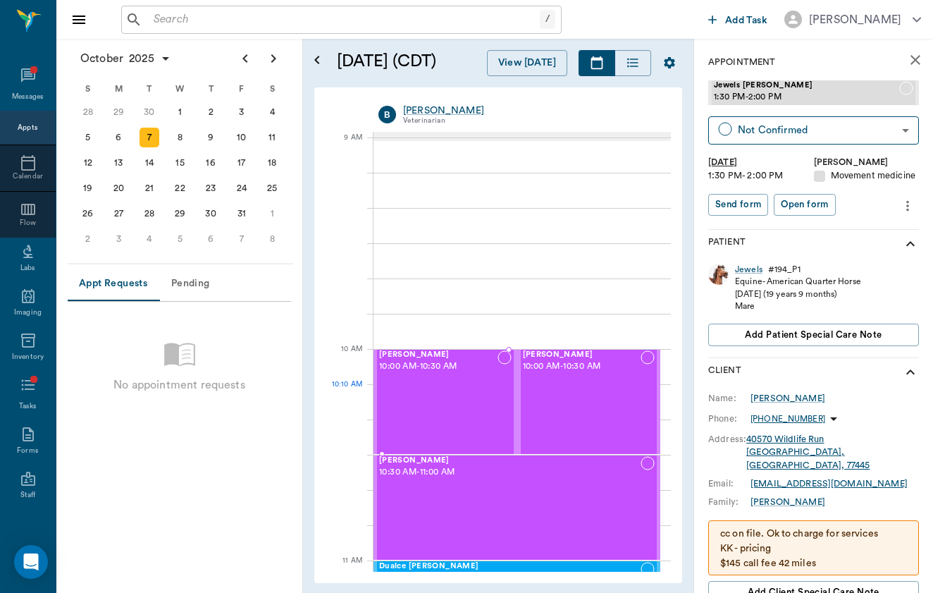
click at [455, 394] on div "krissie SAYE 10:00 AM - 10:30 AM" at bounding box center [438, 401] width 118 height 103
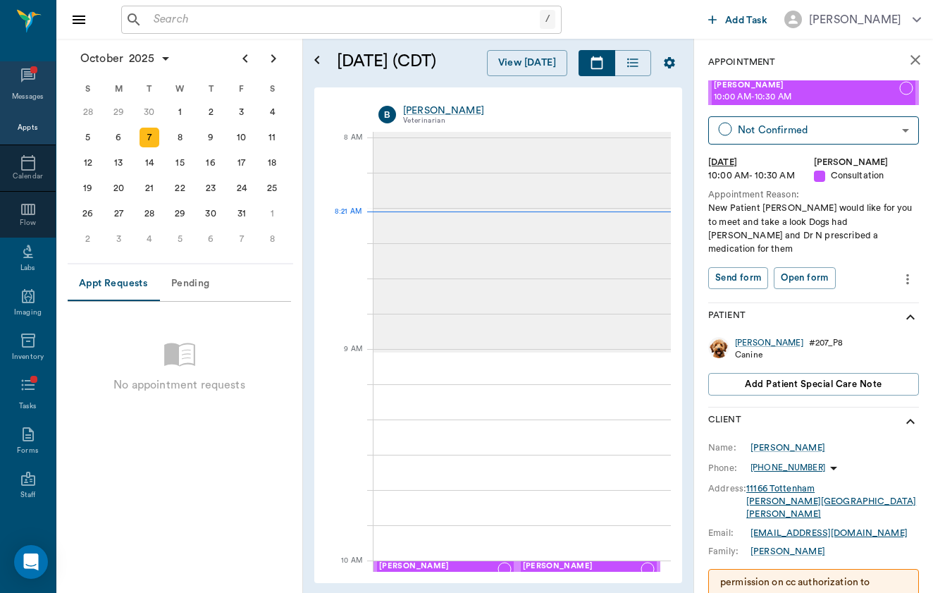
click at [25, 75] on icon at bounding box center [28, 75] width 14 height 14
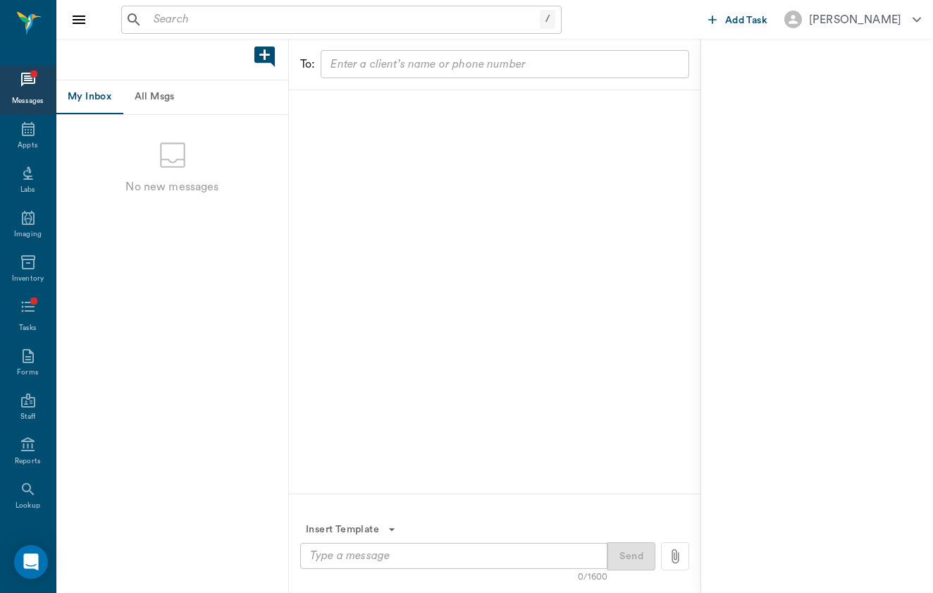
click at [168, 94] on button "All Msgs" at bounding box center [154, 97] width 63 height 34
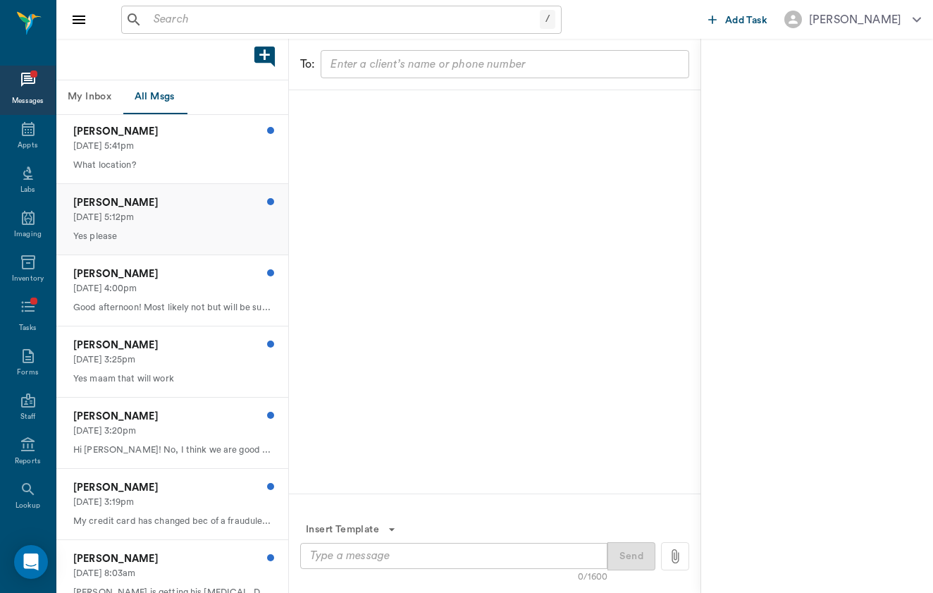
scroll to position [78, 0]
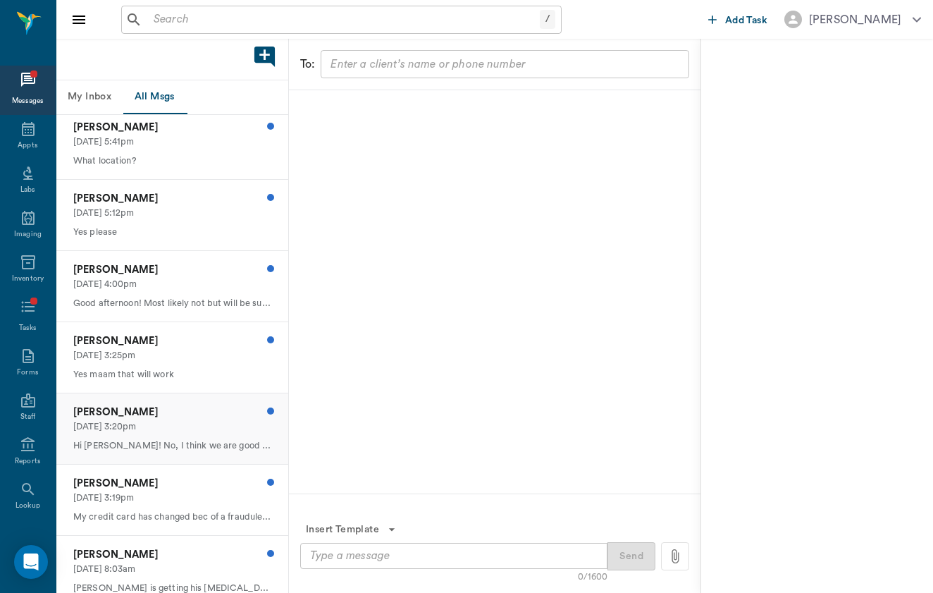
click at [237, 409] on p "Leslie Janovec" at bounding box center [172, 413] width 198 height 16
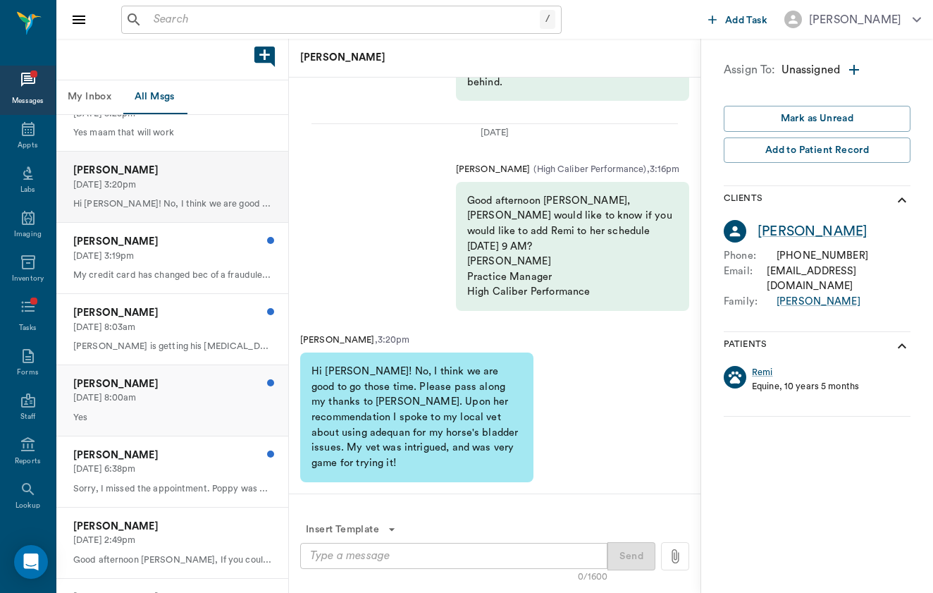
scroll to position [321, 0]
click at [243, 486] on div "Maria Kuusisto 10/05/2025, 6:38pm Sorry, I missed the appointment. Poppy was aw…" at bounding box center [172, 470] width 232 height 70
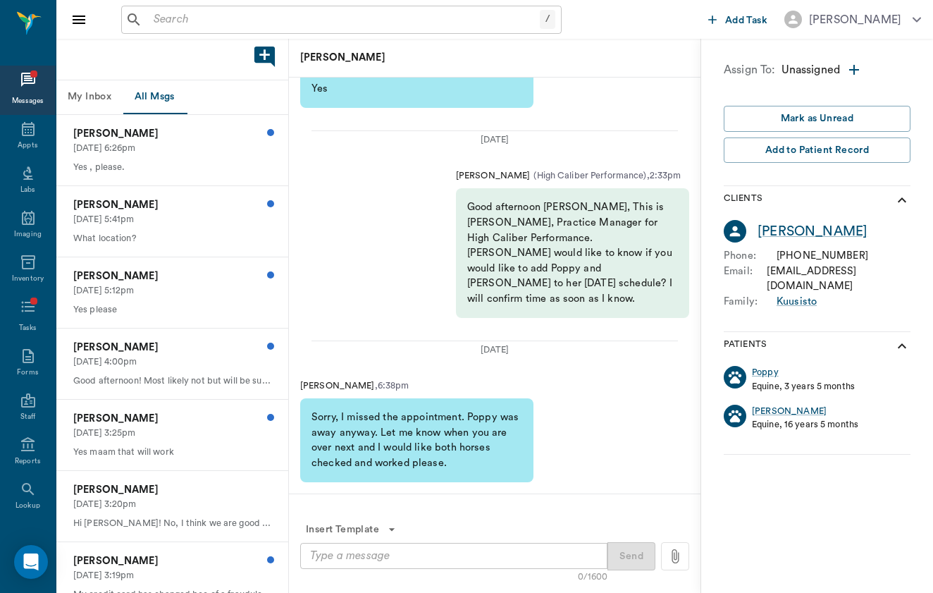
click at [25, 77] on icon at bounding box center [28, 79] width 17 height 17
click at [38, 139] on div "Appts" at bounding box center [28, 137] width 56 height 44
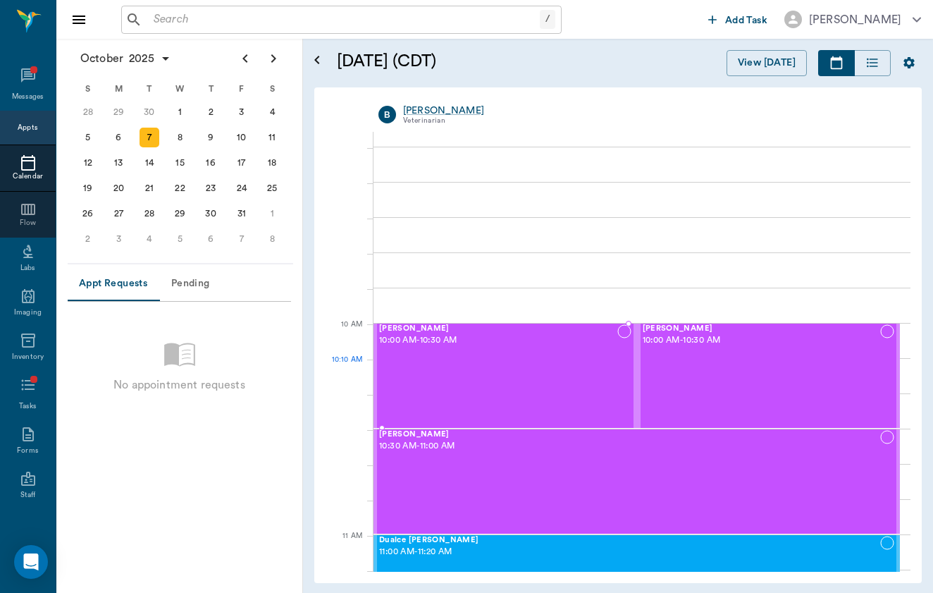
scroll to position [236, 0]
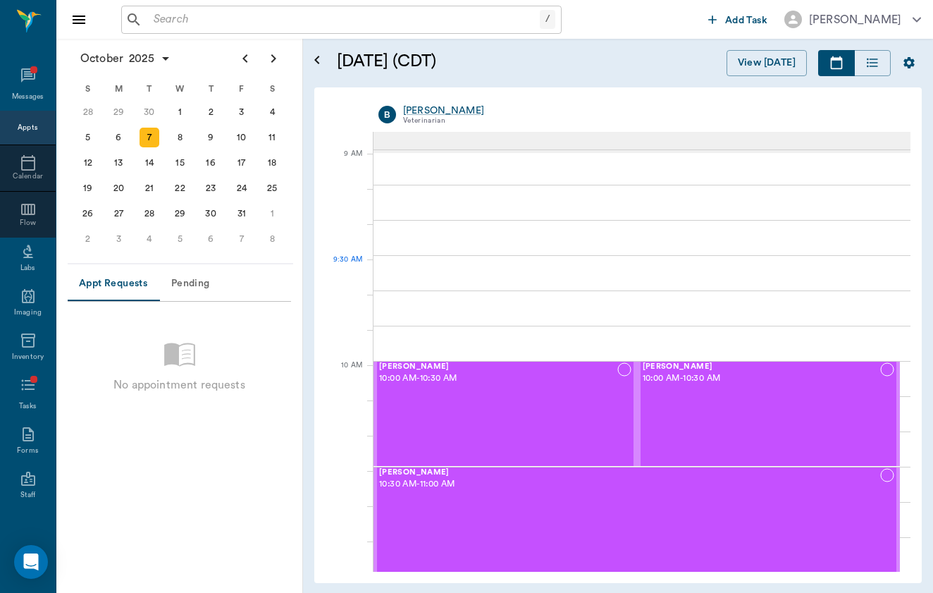
scroll to position [206, 0]
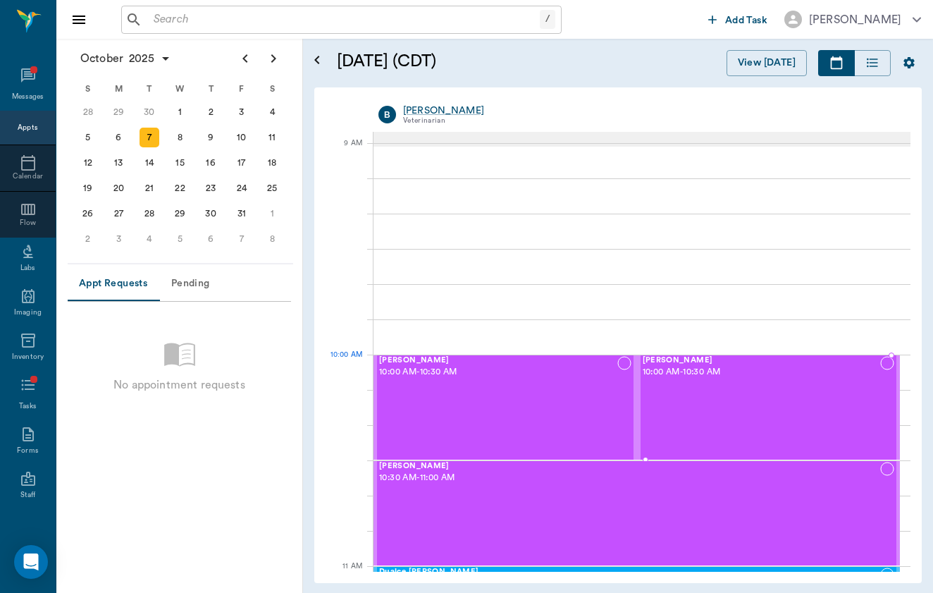
click at [715, 376] on span "10:00 AM - 10:30 AM" at bounding box center [762, 372] width 238 height 14
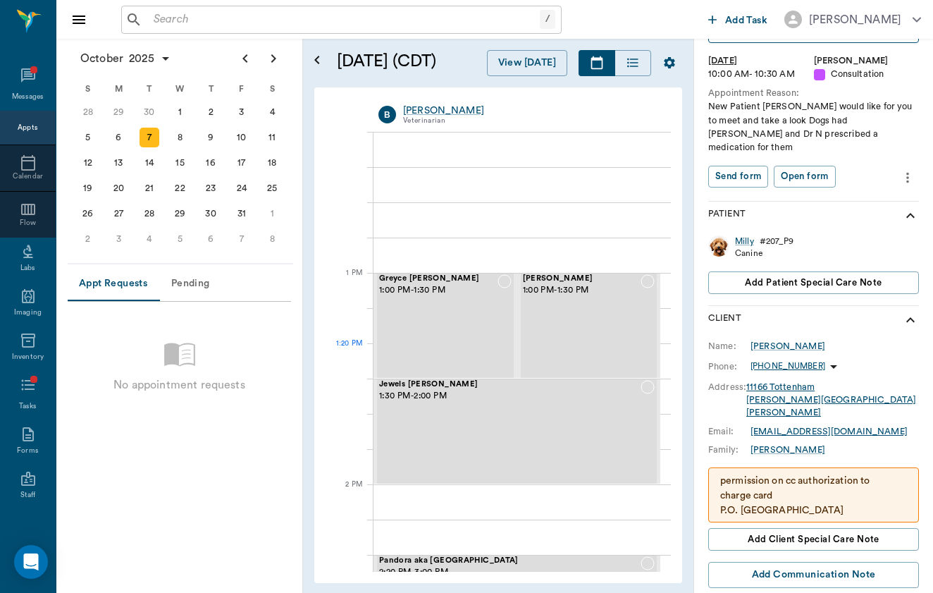
scroll to position [940, 0]
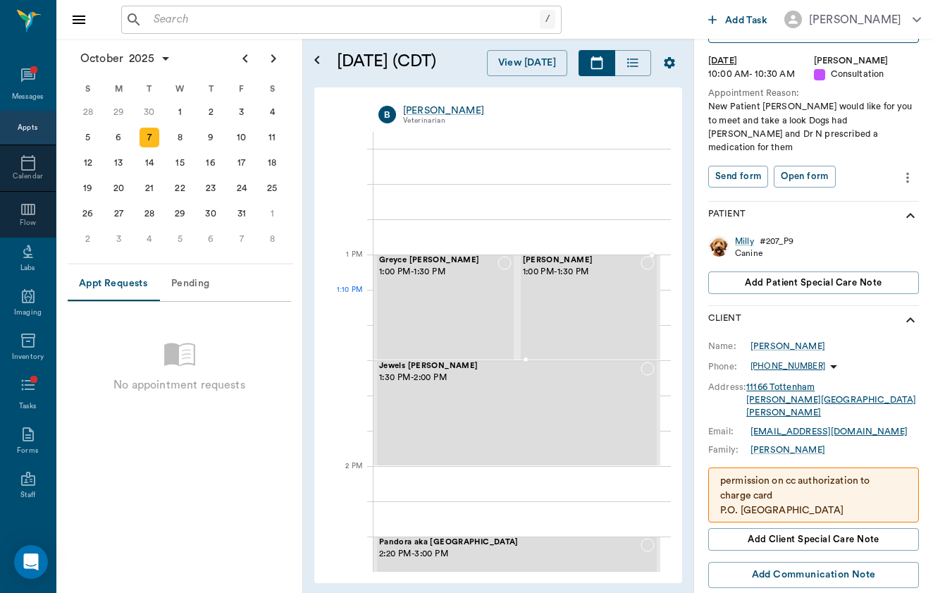
click at [598, 292] on div "Boone TALLEY 1:00 PM - 1:30 PM" at bounding box center [582, 307] width 118 height 103
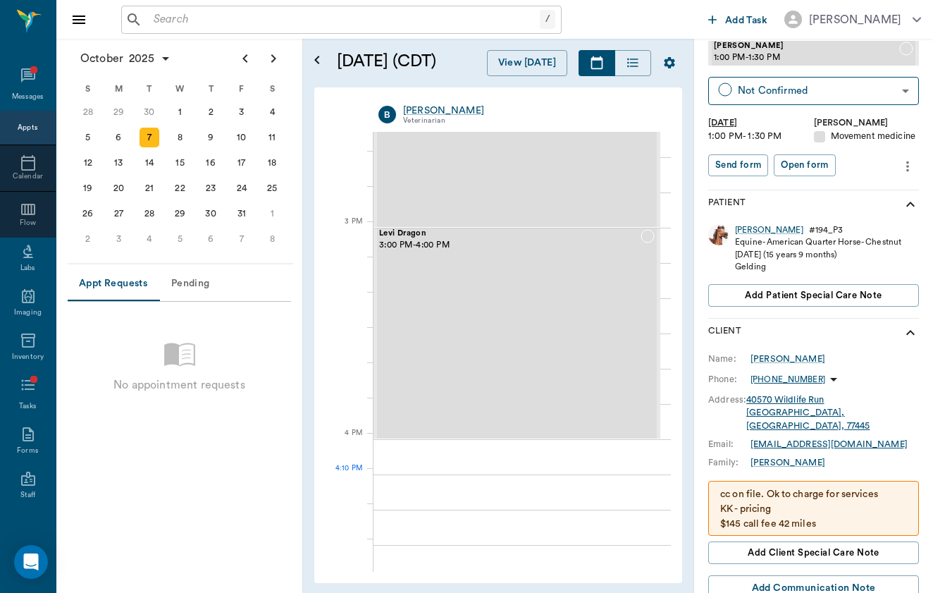
scroll to position [1399, 0]
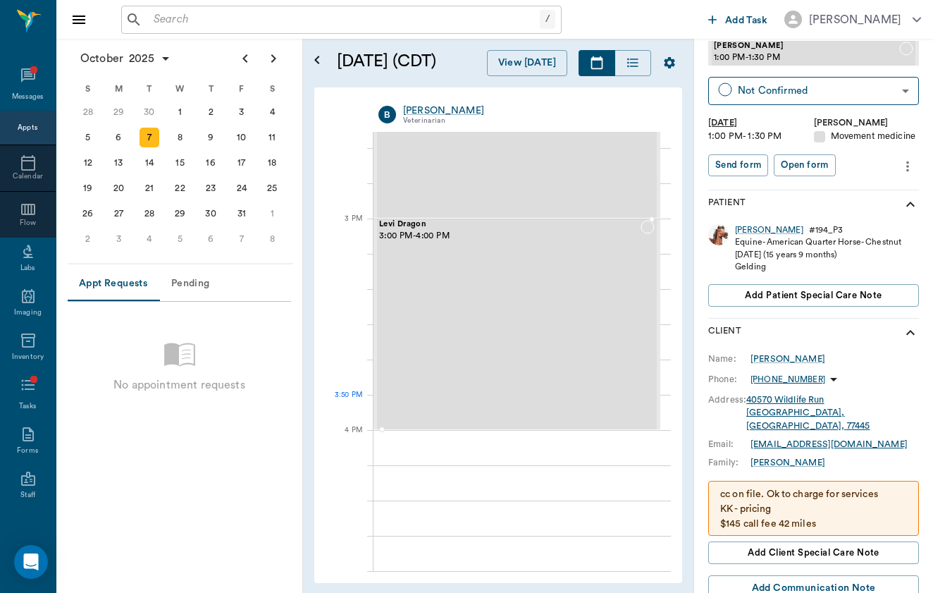
click at [538, 427] on div at bounding box center [516, 428] width 287 height 3
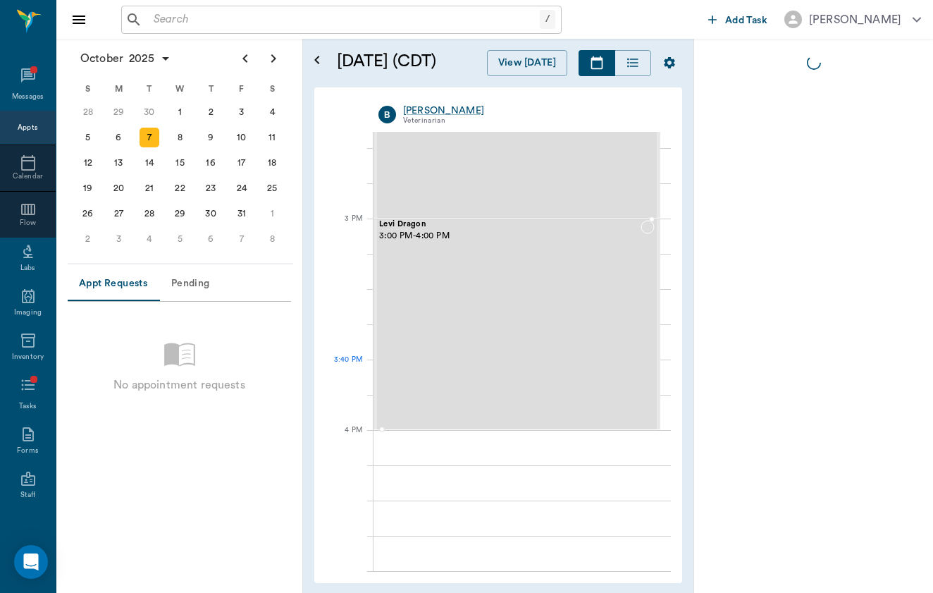
click at [540, 382] on div "Levi Dragon 3:00 PM - 4:00 PM" at bounding box center [509, 324] width 261 height 209
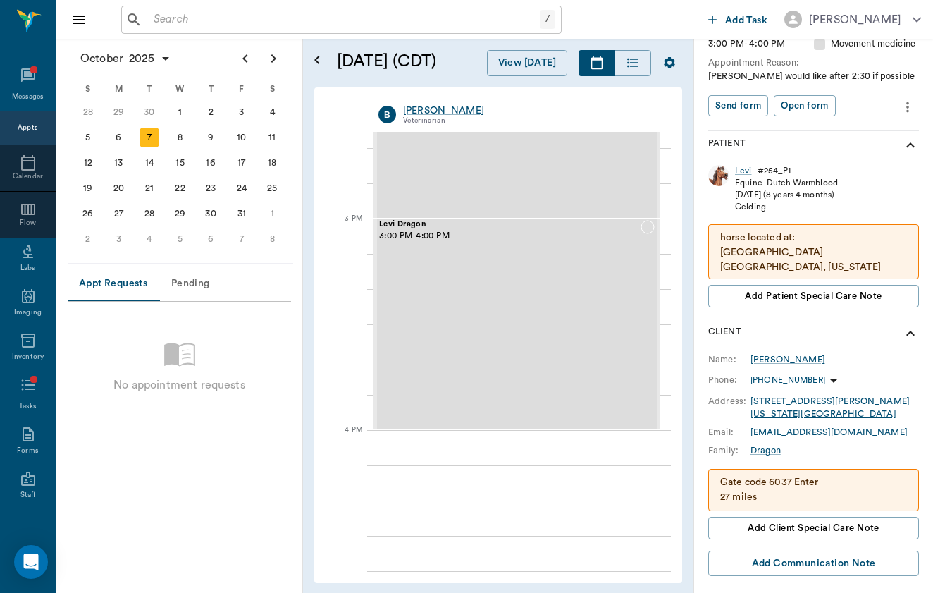
scroll to position [134, 0]
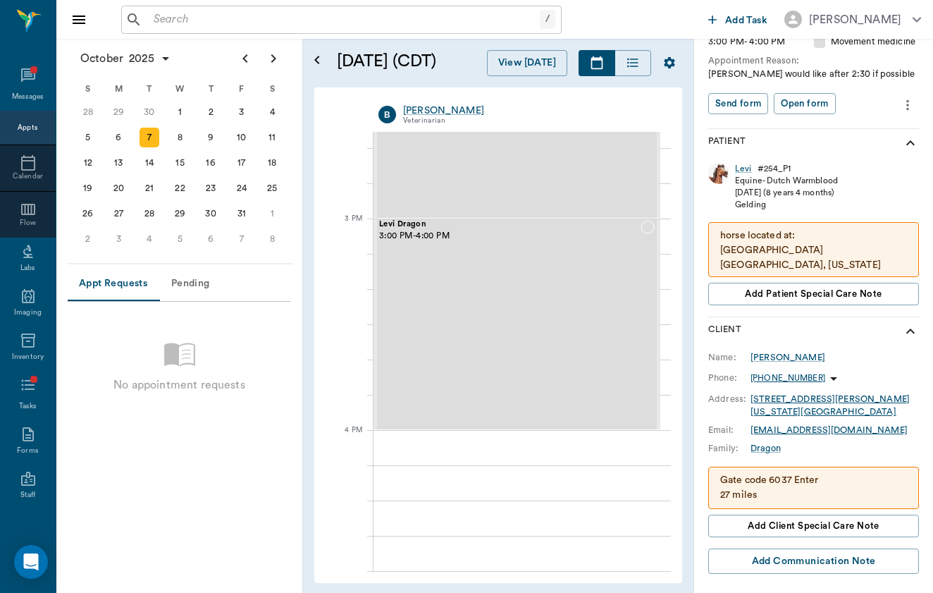
click at [261, 30] on div "/ ​" at bounding box center [341, 20] width 440 height 28
click at [211, 107] on div "2" at bounding box center [211, 112] width 20 height 20
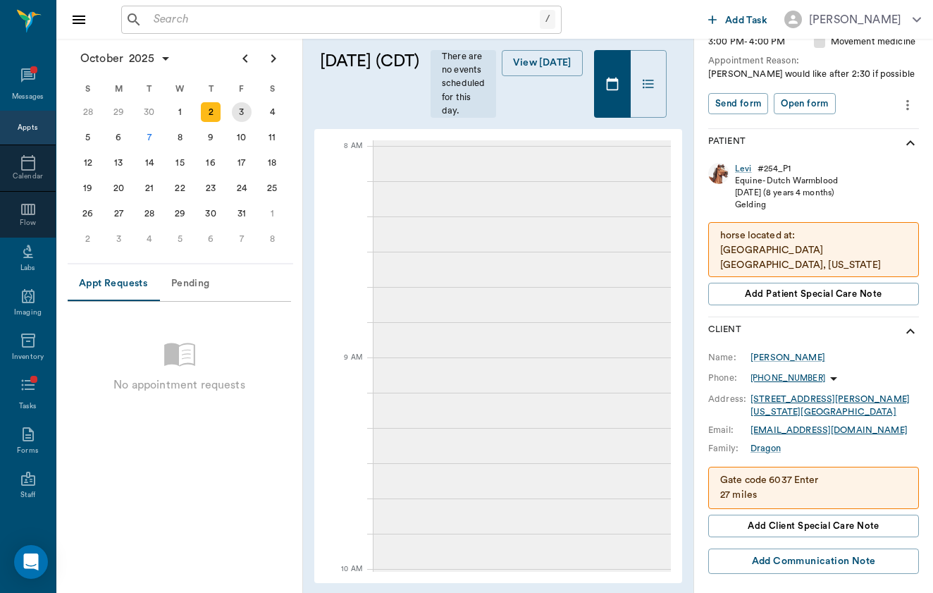
click at [240, 104] on div "3" at bounding box center [242, 112] width 20 height 20
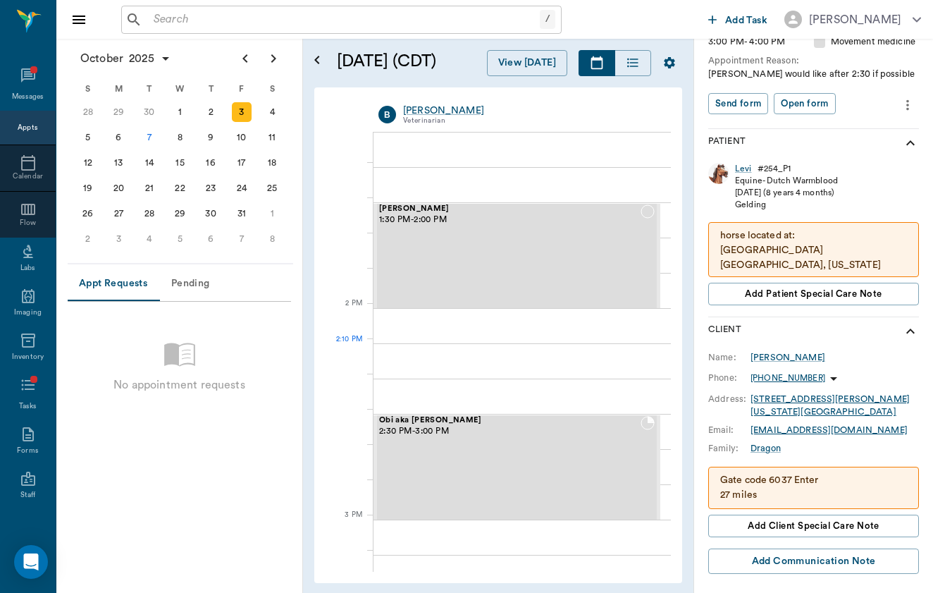
scroll to position [1104, 0]
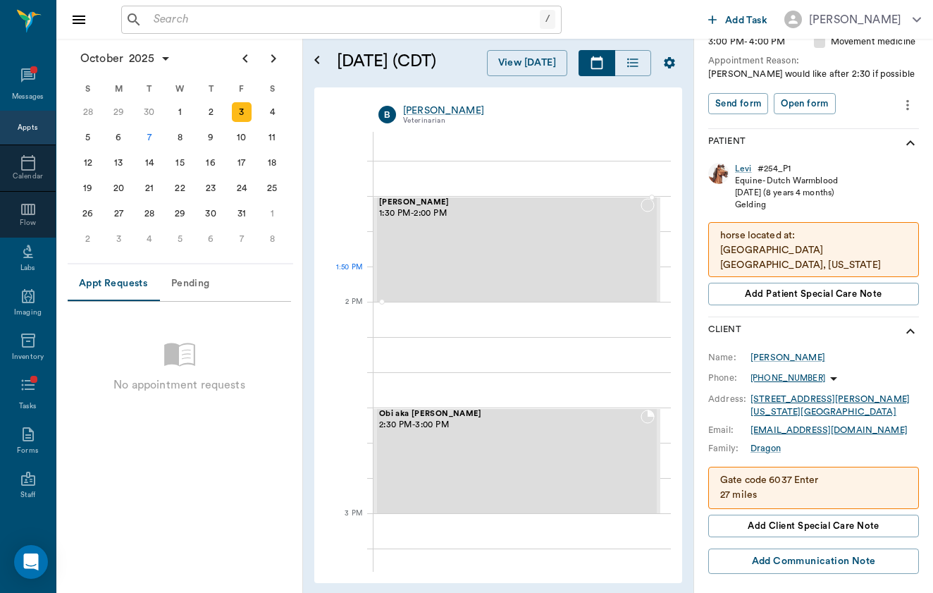
click at [553, 271] on div "Tyson Adair 1:30 PM - 2:00 PM" at bounding box center [509, 249] width 261 height 103
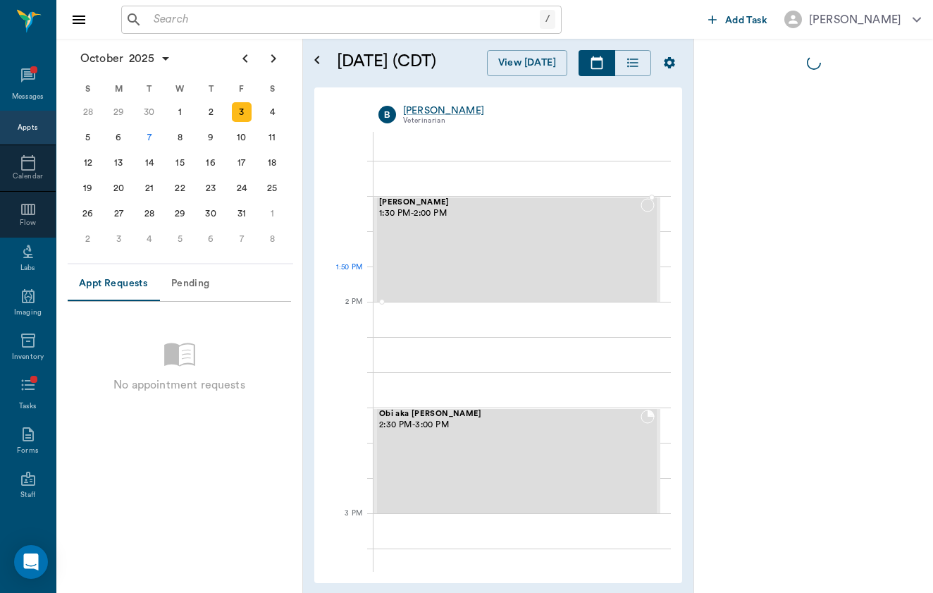
scroll to position [0, 0]
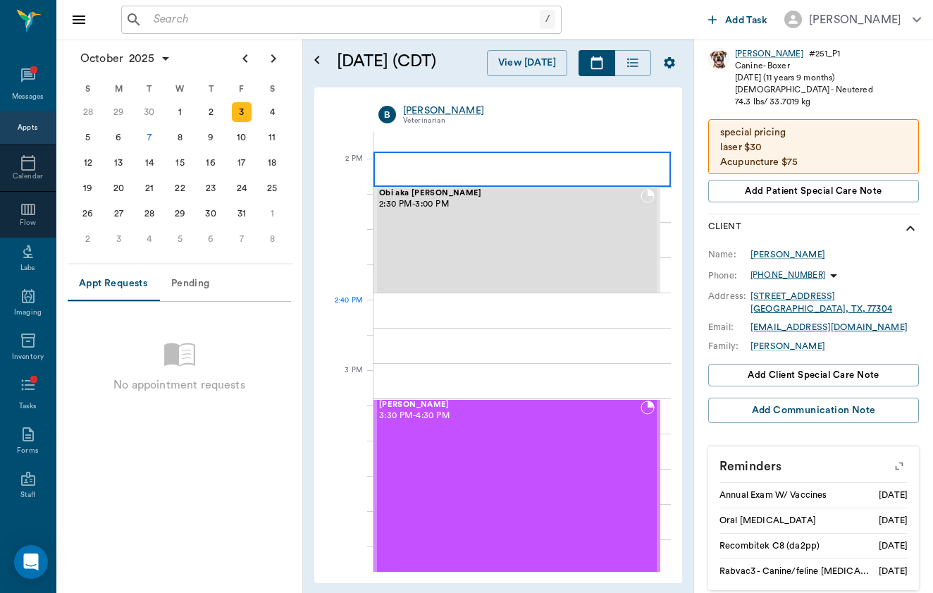
scroll to position [1445, 0]
